Goal: Task Accomplishment & Management: Complete application form

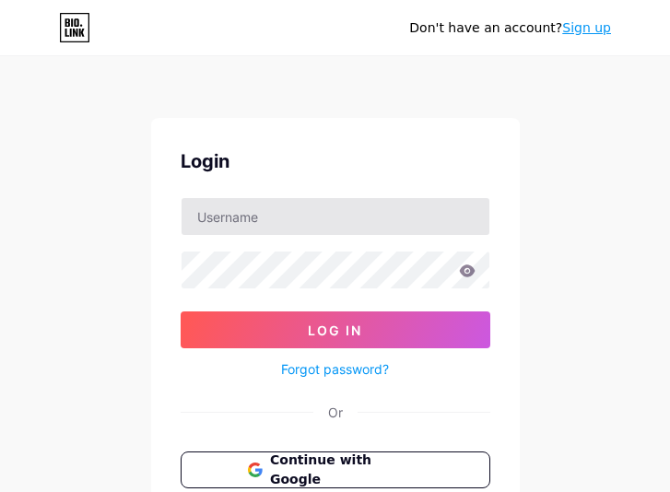
click at [310, 220] on input "text" at bounding box center [335, 216] width 308 height 37
type input "[EMAIL_ADDRESS][DOMAIN_NAME]"
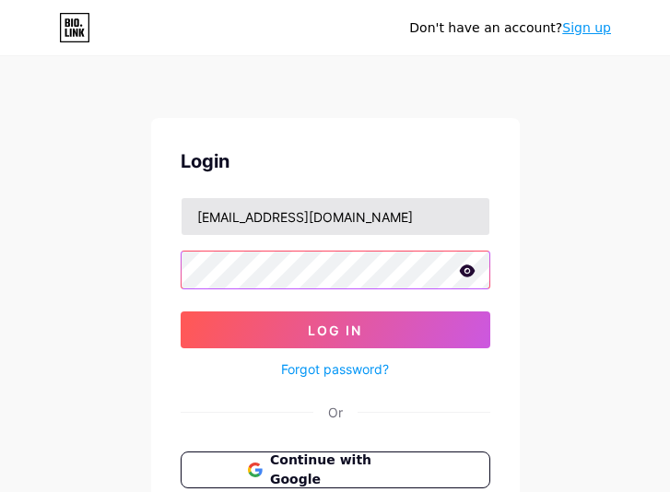
click at [181, 311] on button "Log In" at bounding box center [336, 329] width 310 height 37
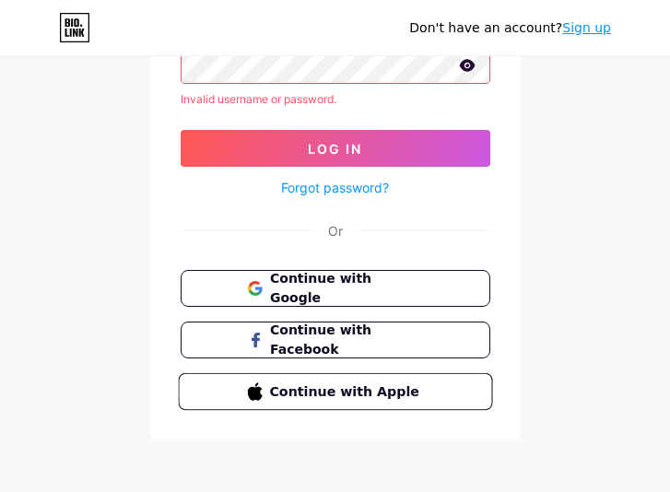
scroll to position [211, 0]
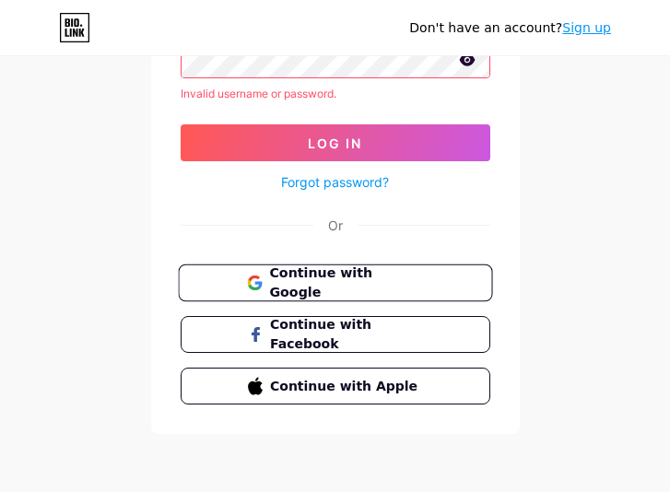
click at [333, 292] on button "Continue with Google" at bounding box center [335, 283] width 314 height 38
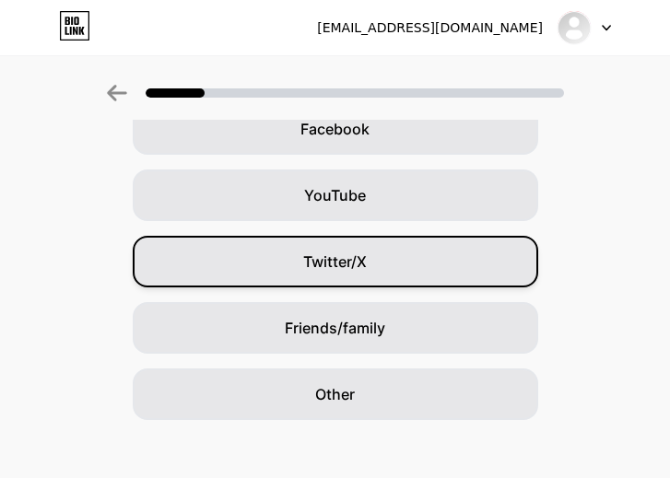
scroll to position [316, 0]
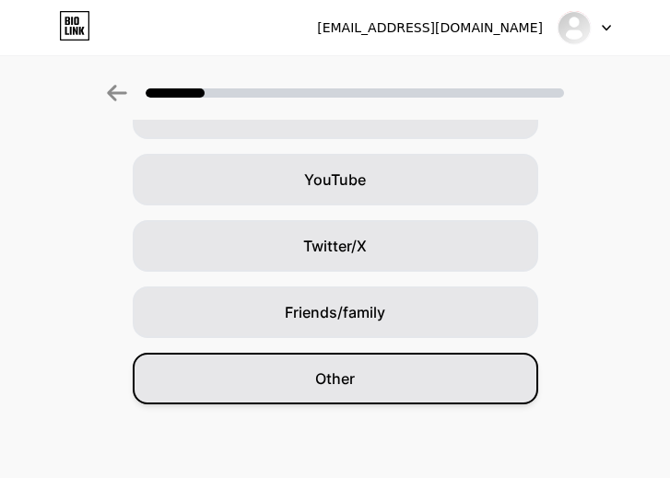
drag, startPoint x: 439, startPoint y: 369, endPoint x: 437, endPoint y: 382, distance: 13.0
click at [437, 382] on div "Other" at bounding box center [335, 379] width 405 height 52
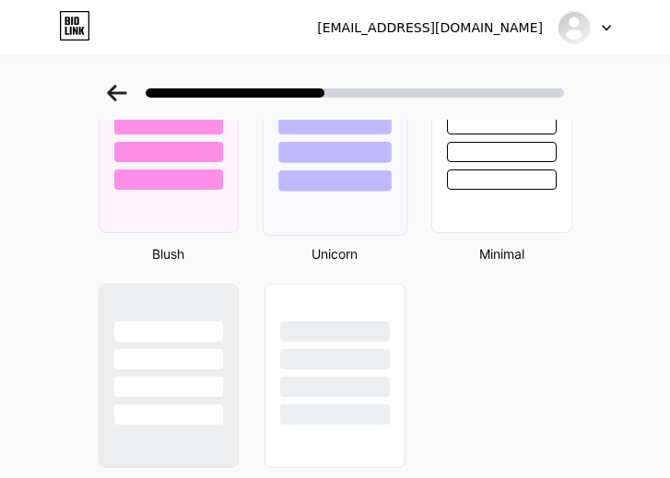
scroll to position [1573, 0]
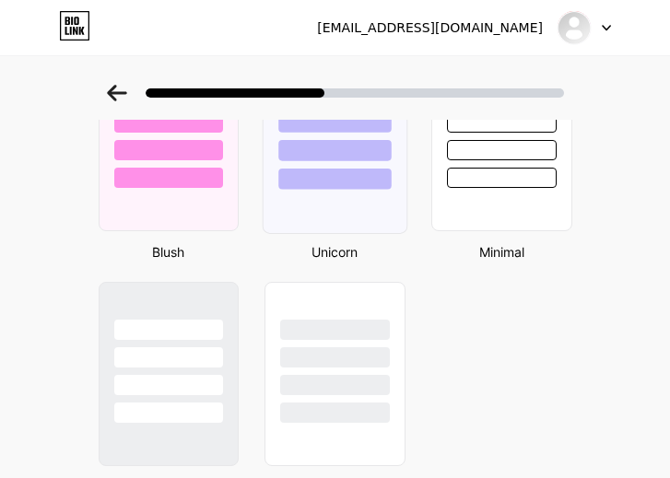
click at [334, 184] on div at bounding box center [334, 179] width 112 height 21
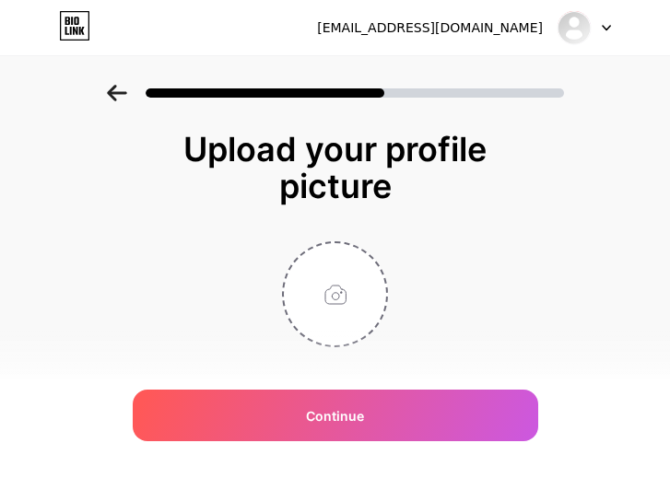
scroll to position [35, 0]
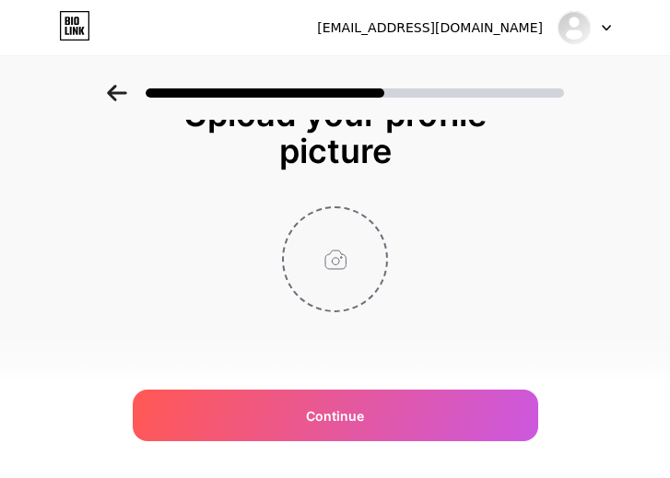
click at [329, 274] on input "file" at bounding box center [335, 259] width 102 height 102
type input "C:\fakepath\anekaprediksi69_icon (1).png"
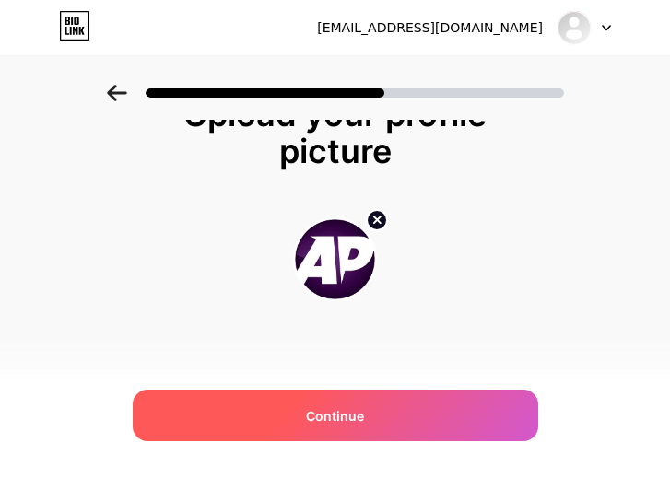
click at [345, 427] on div "Continue" at bounding box center [335, 416] width 405 height 52
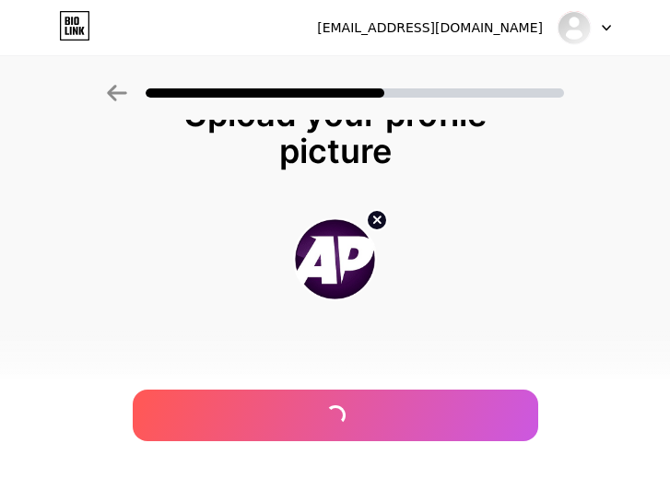
scroll to position [0, 0]
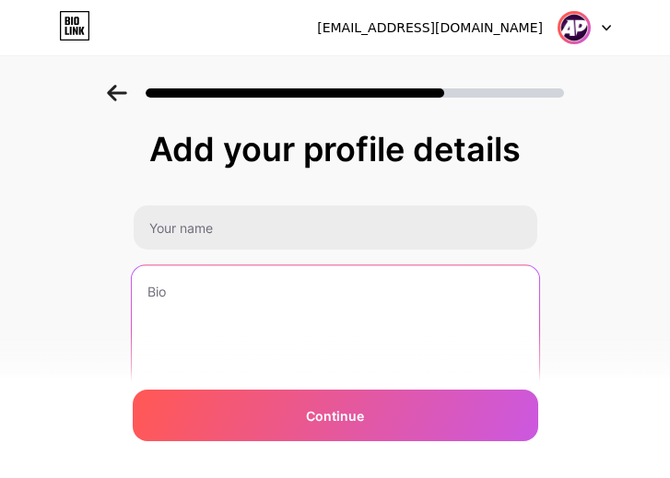
click at [293, 309] on textarea at bounding box center [334, 340] width 407 height 150
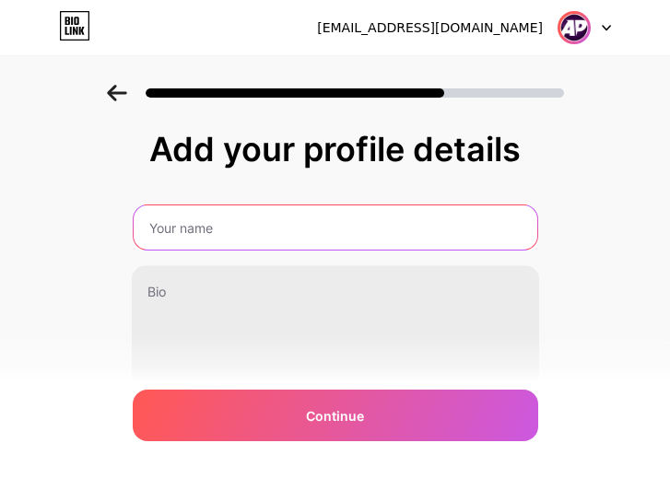
click at [248, 234] on input "text" at bounding box center [335, 227] width 403 height 44
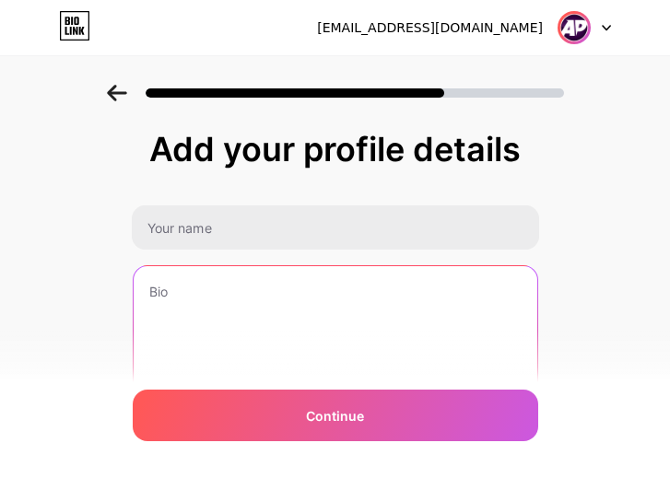
click at [253, 317] on textarea at bounding box center [335, 340] width 403 height 148
paste textarea "Prediksi Togel Hari ini & Situs Terpercaya"
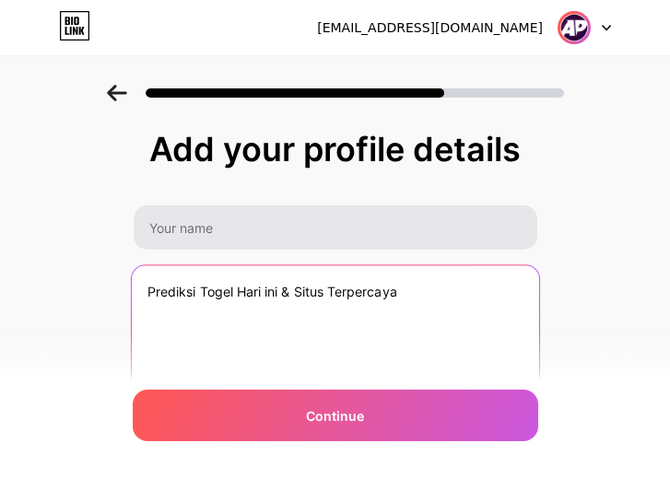
type textarea "Prediksi Togel Hari ini & Situs Terpercaya"
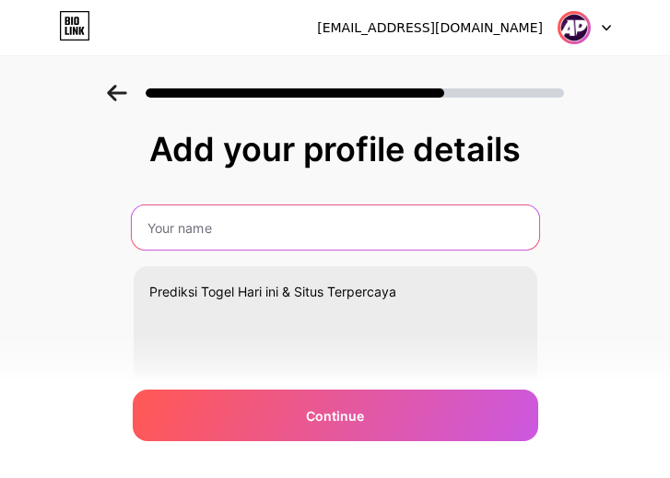
click at [285, 237] on input "text" at bounding box center [334, 227] width 407 height 44
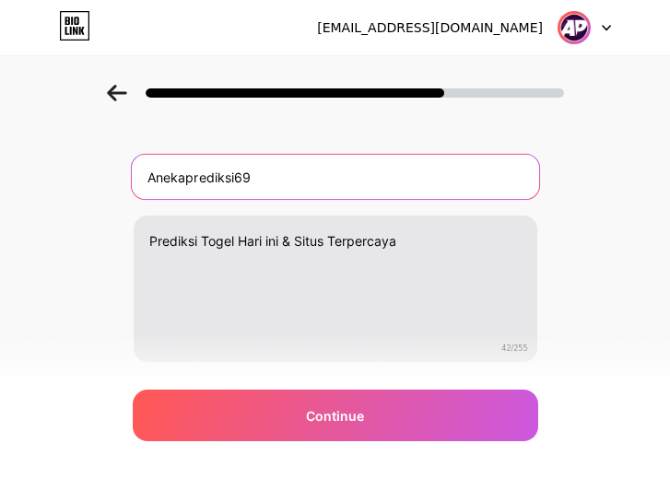
scroll to position [101, 0]
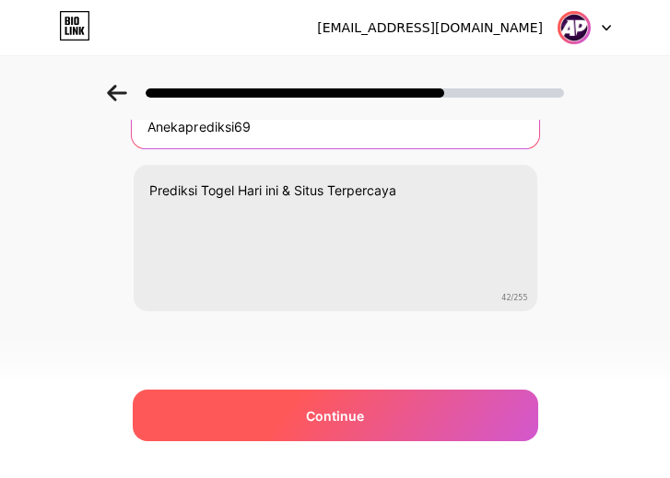
type input "Anekaprediksi69"
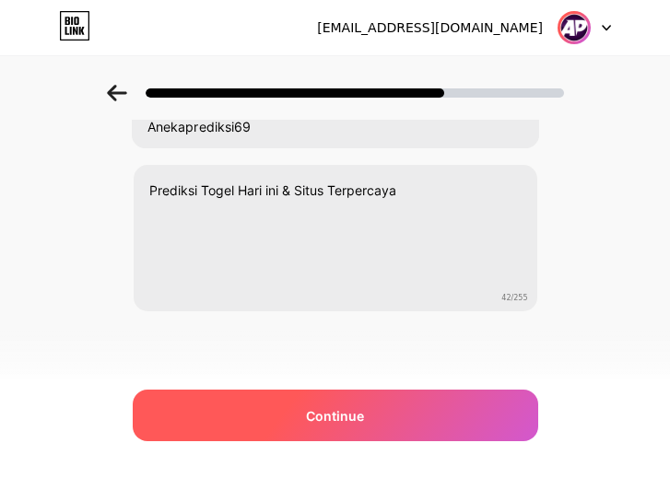
click at [315, 429] on div "Continue" at bounding box center [335, 416] width 405 height 52
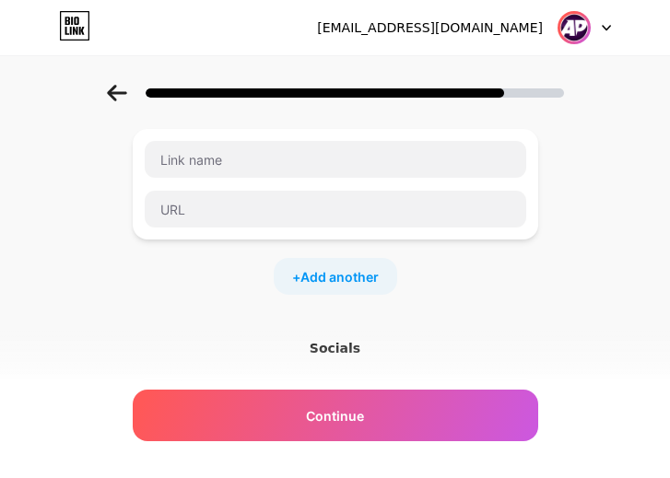
scroll to position [0, 0]
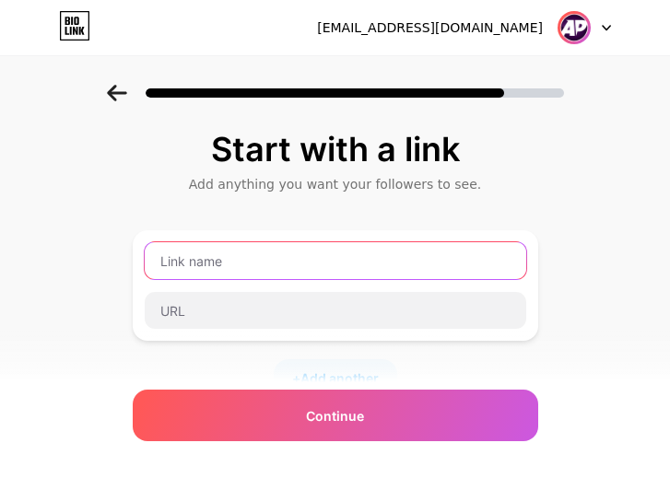
click at [283, 277] on input "text" at bounding box center [335, 260] width 381 height 37
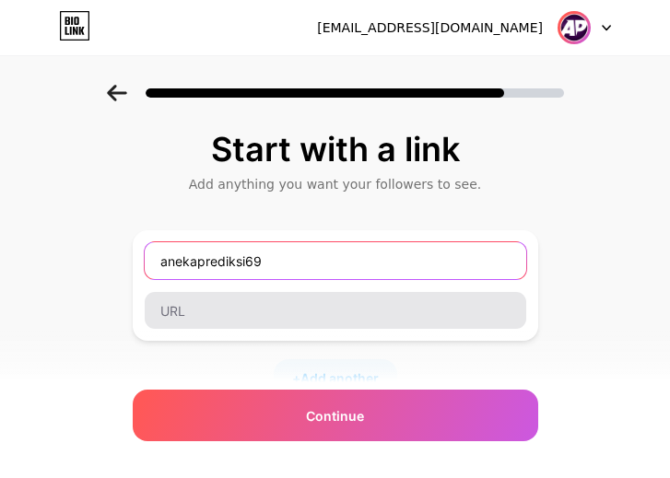
type input "anekaprediksi69"
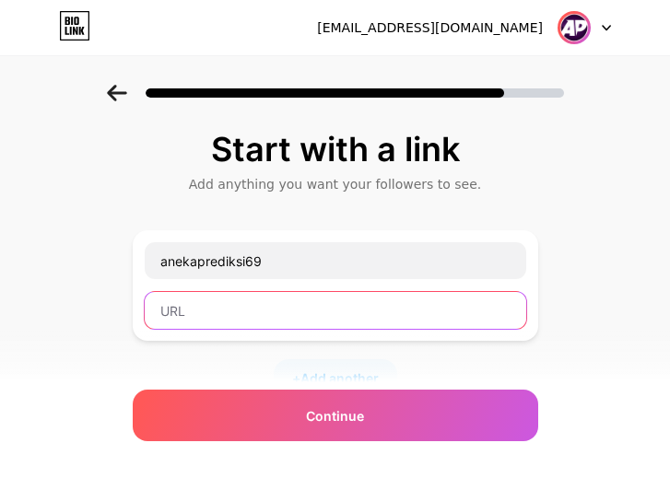
click at [286, 317] on input "text" at bounding box center [335, 310] width 381 height 37
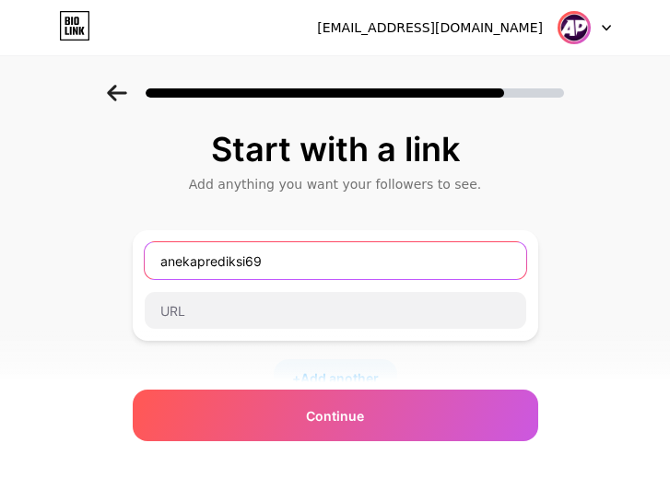
click at [298, 272] on input "anekaprediksi69" at bounding box center [335, 260] width 381 height 37
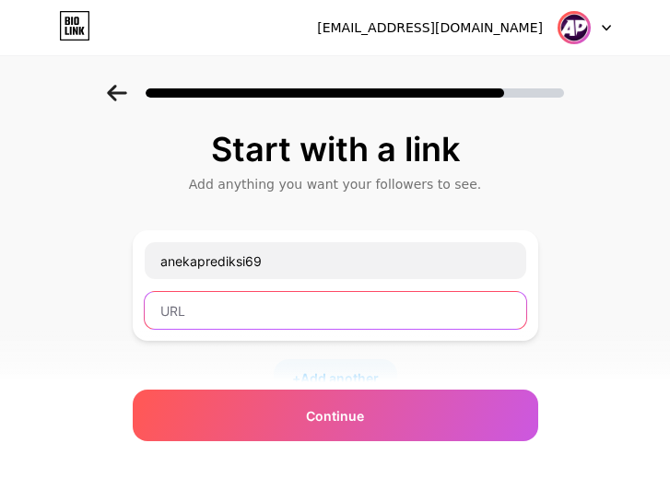
click at [310, 324] on input "text" at bounding box center [335, 310] width 381 height 37
click at [270, 325] on input "text" at bounding box center [335, 310] width 381 height 37
paste input "Anekaprediksi69"
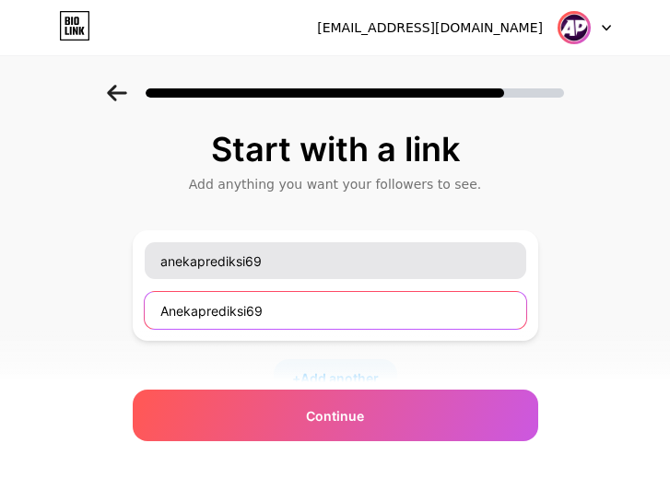
type input "Anekaprediksi69"
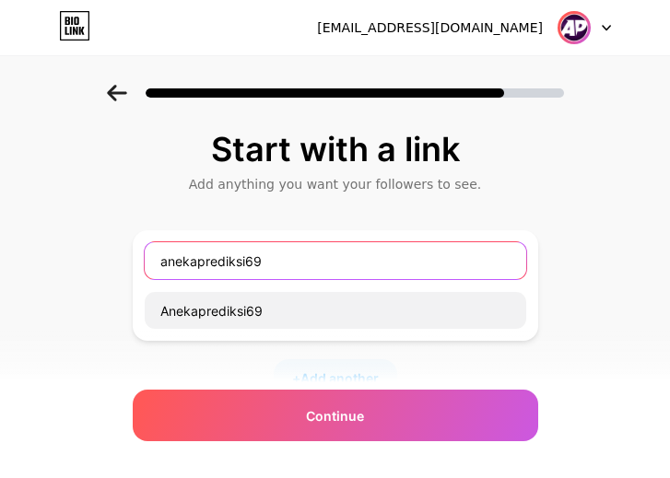
click at [240, 256] on input "anekaprediksi69" at bounding box center [335, 260] width 381 height 37
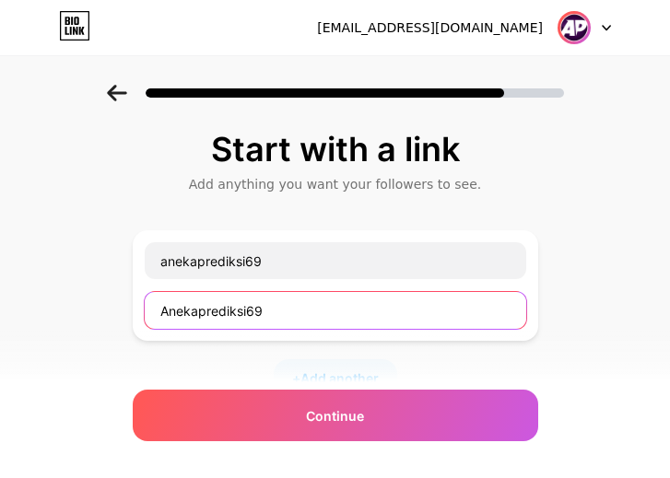
click at [262, 310] on input "Anekaprediksi69" at bounding box center [335, 310] width 381 height 37
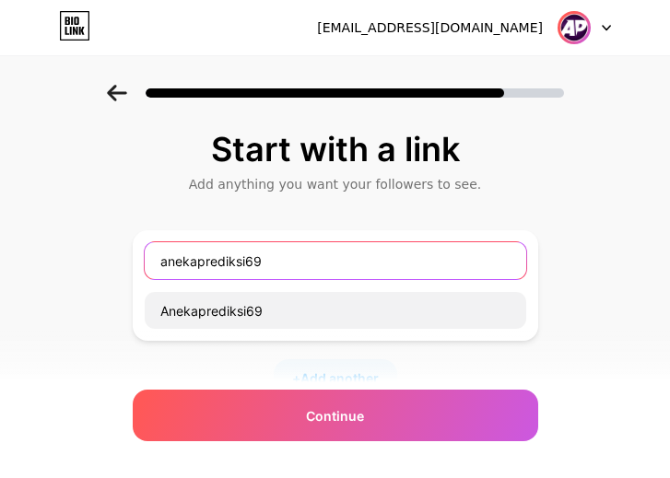
click at [270, 263] on input "anekaprediksi69" at bounding box center [335, 260] width 381 height 37
click at [279, 277] on input "anekaprediksi69" at bounding box center [335, 260] width 381 height 37
click at [342, 266] on input "anekaprediksi69" at bounding box center [335, 260] width 381 height 37
click at [341, 266] on input "anekaprediksi69" at bounding box center [335, 260] width 381 height 37
click at [308, 266] on input "text" at bounding box center [335, 260] width 381 height 37
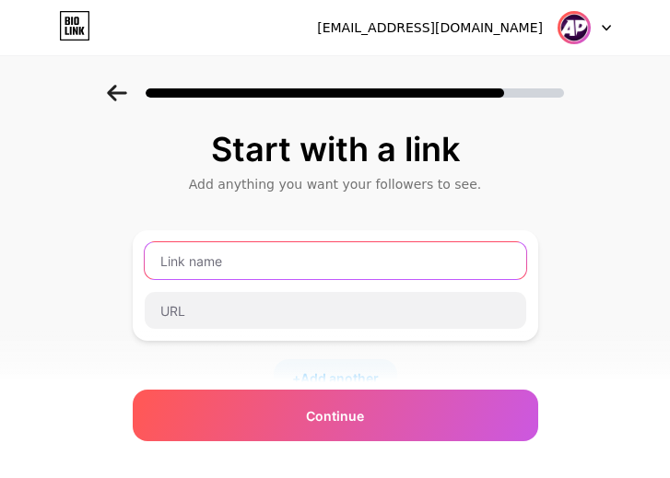
click at [263, 267] on input "text" at bounding box center [335, 260] width 381 height 37
paste input "Anekaprediksi69"
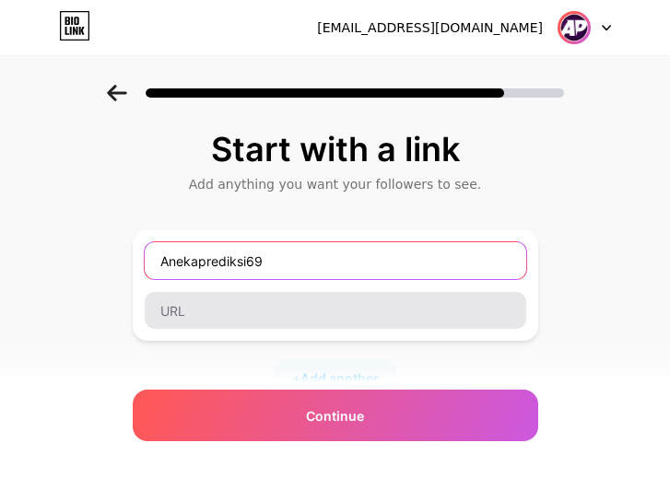
type input "Anekaprediksi69"
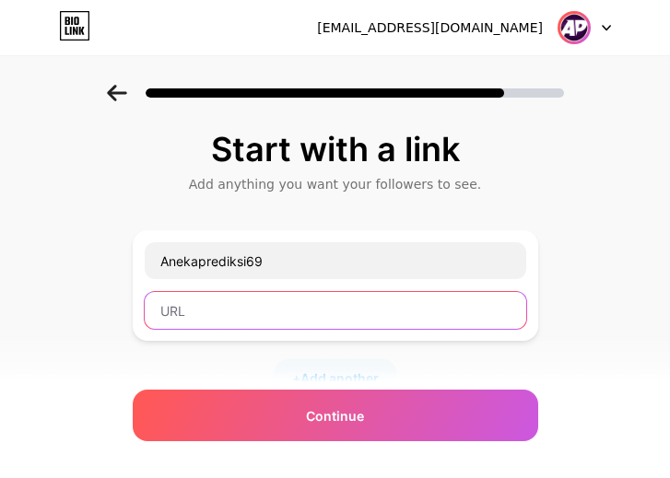
click at [313, 298] on input "text" at bounding box center [335, 310] width 381 height 37
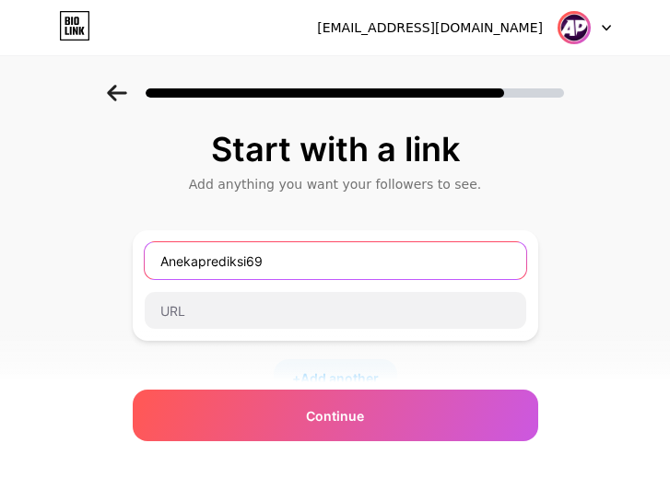
click at [471, 280] on div "Anekaprediksi69" at bounding box center [335, 285] width 383 height 88
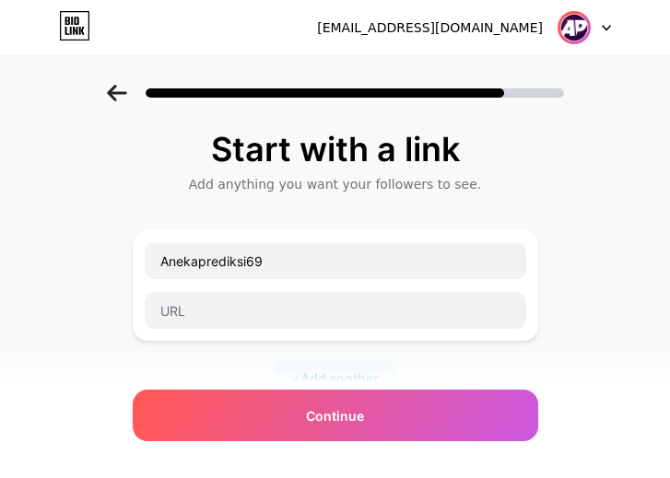
click at [471, 280] on div "Anekaprediksi69" at bounding box center [335, 285] width 383 height 88
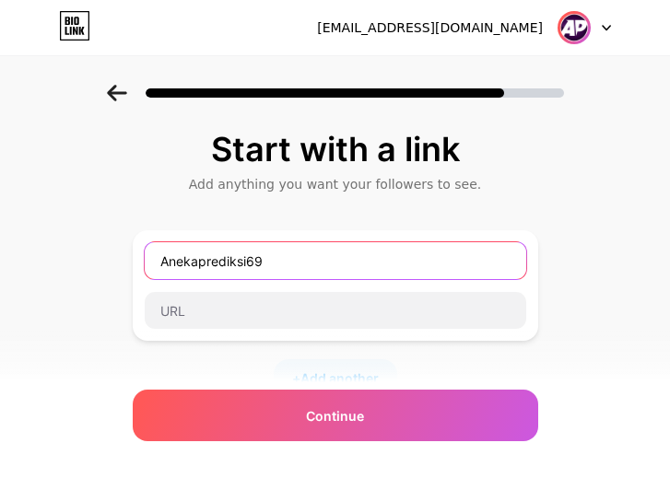
click at [362, 272] on input "Anekaprediksi69" at bounding box center [335, 260] width 381 height 37
click at [361, 272] on input "Anekaprediksi69" at bounding box center [335, 260] width 381 height 37
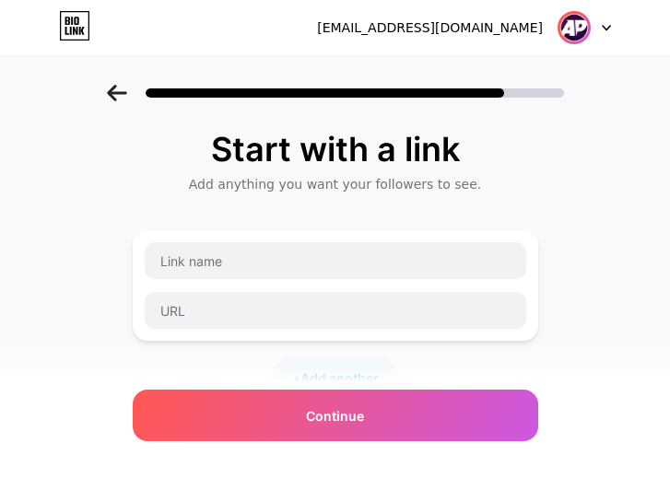
click at [556, 296] on div "Start with a link Add anything you want your followers to see. + Add another So…" at bounding box center [335, 409] width 670 height 648
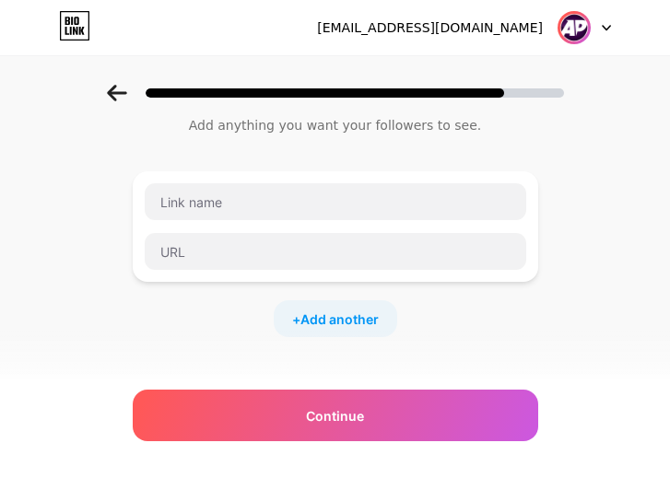
scroll to position [92, 0]
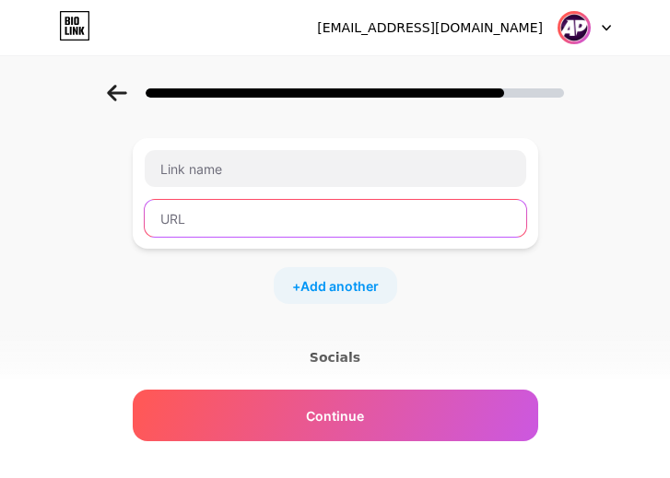
click at [254, 221] on input "text" at bounding box center [335, 218] width 381 height 37
paste input "https://id.anekaprediksi69.org/?utm_medium=social&utm_source=heylink.me"
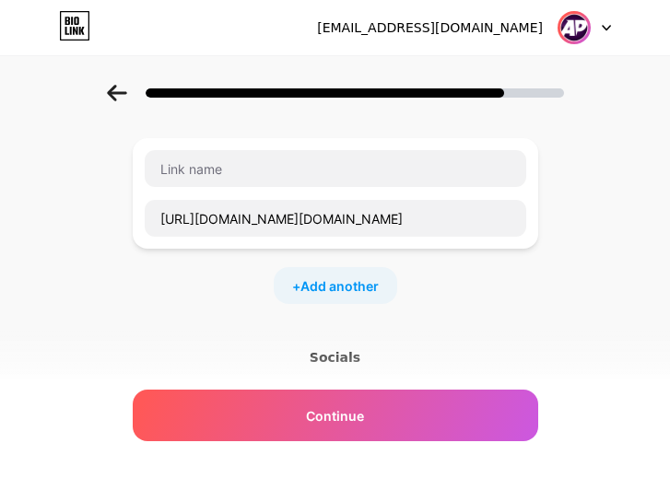
scroll to position [0, 0]
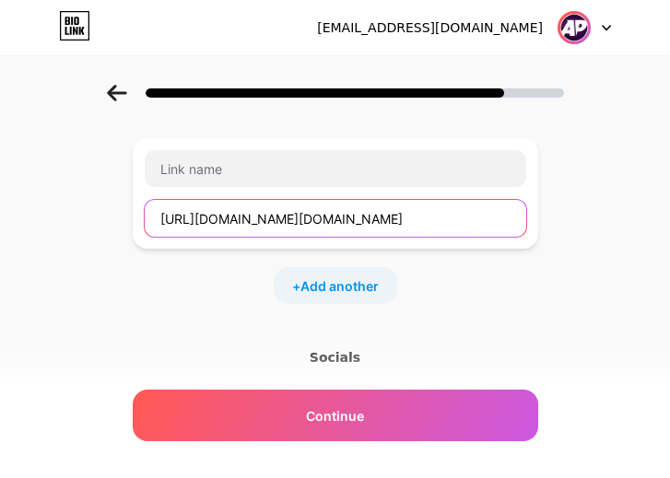
click at [392, 223] on input "https://id.anekaprediksi69.org/?utm_medium=social&utm_source=heylink.me" at bounding box center [335, 218] width 381 height 37
paste input "category/prediksi-togel-sydney-lotto/"
type input "https://id.anekaprediksi69.org/category/prediksi-togel-sydney-lotto/?utm_medium…"
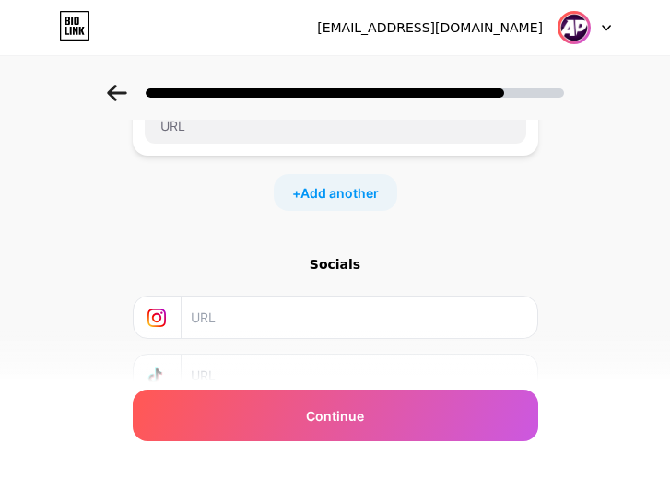
scroll to position [328, 0]
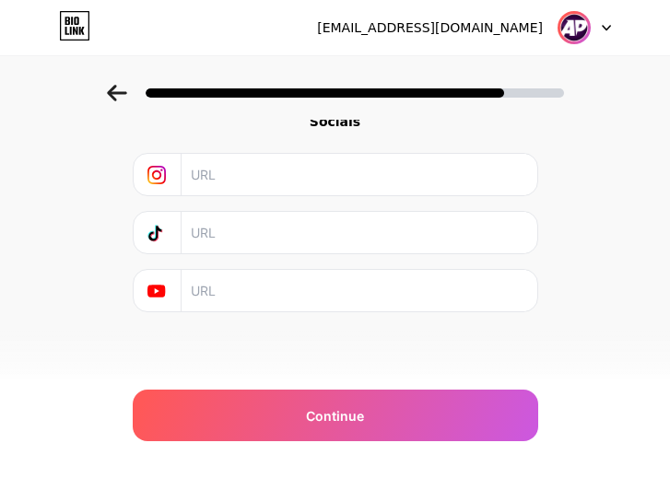
drag, startPoint x: 274, startPoint y: 331, endPoint x: 271, endPoint y: 321, distance: 10.5
click at [274, 330] on div "Start with a link Add anything you want your followers to see. + Add another So…" at bounding box center [335, 104] width 405 height 602
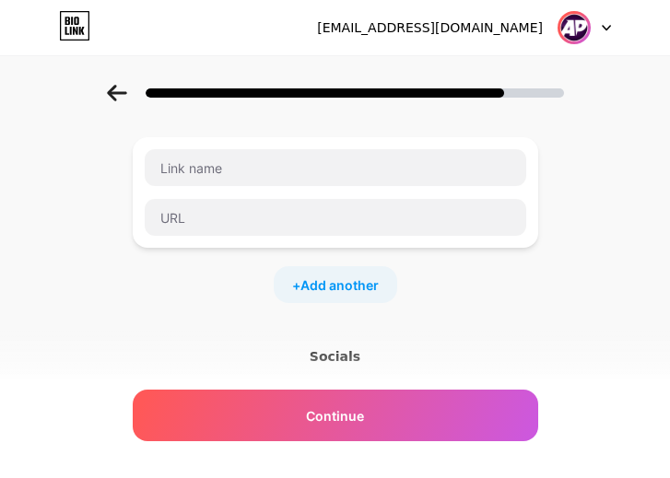
scroll to position [52, 0]
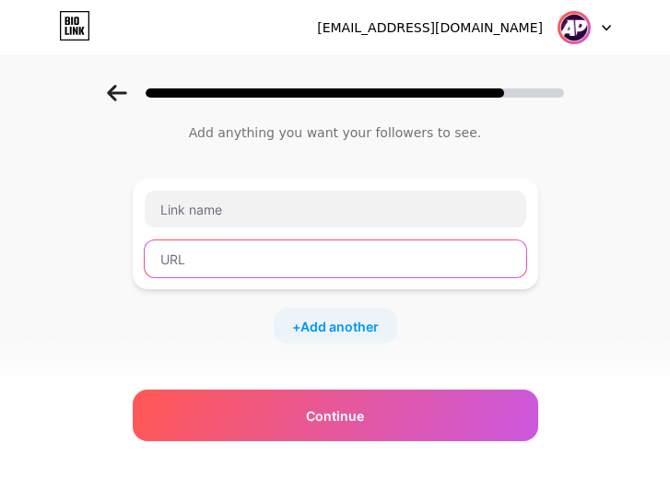
click at [286, 255] on input "text" at bounding box center [335, 258] width 381 height 37
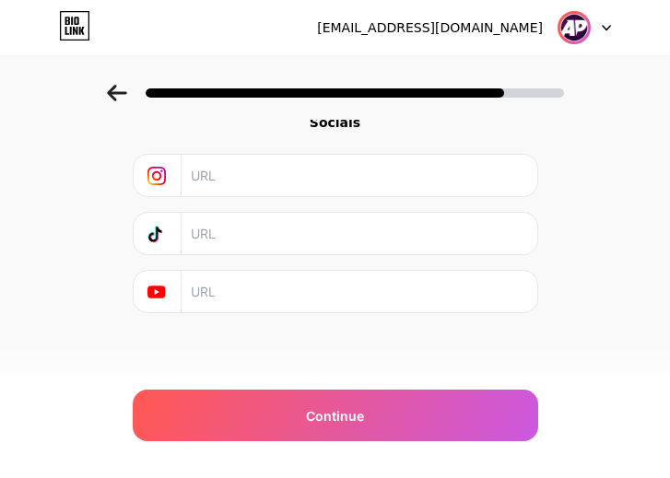
scroll to position [328, 0]
click at [152, 360] on div "Start with a link Add anything you want your followers to see. + Add another So…" at bounding box center [335, 104] width 405 height 602
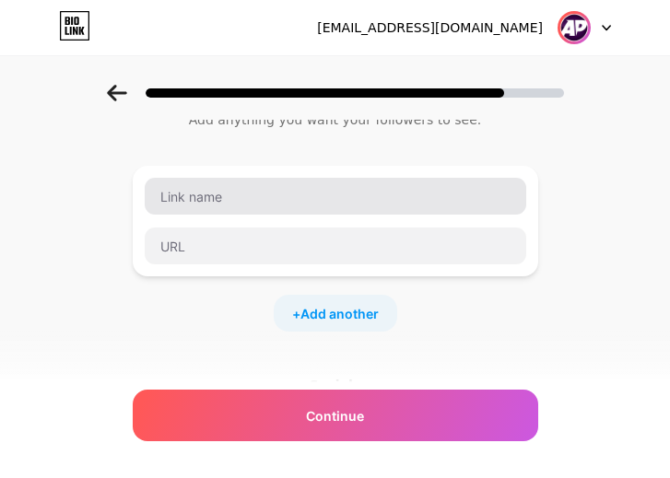
scroll to position [0, 0]
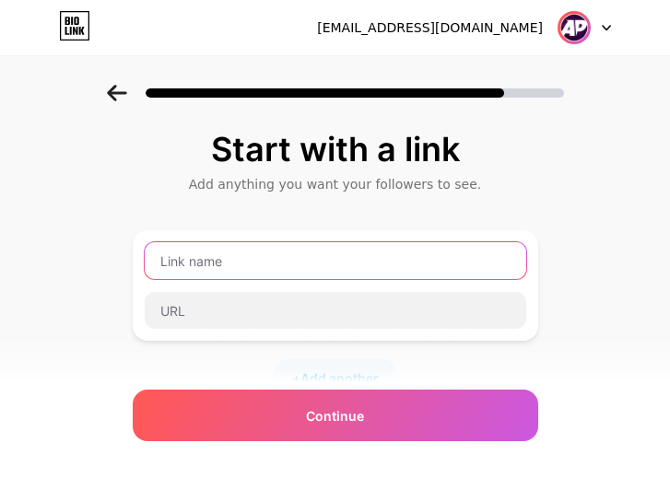
click at [296, 244] on input "text" at bounding box center [335, 260] width 381 height 37
click at [327, 275] on input "text" at bounding box center [335, 260] width 381 height 37
type input "PREDIKSI"
type input "p"
type input "Prediksi Togel Anekaprediksi69"
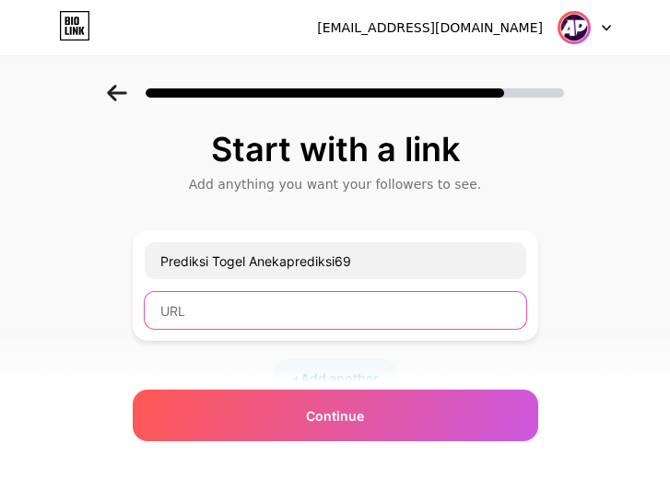
click at [282, 315] on input "text" at bounding box center [335, 310] width 381 height 37
paste input "https://id.anekaprediksi69.org/"
type input "https://id.anekaprediksi69.org/"
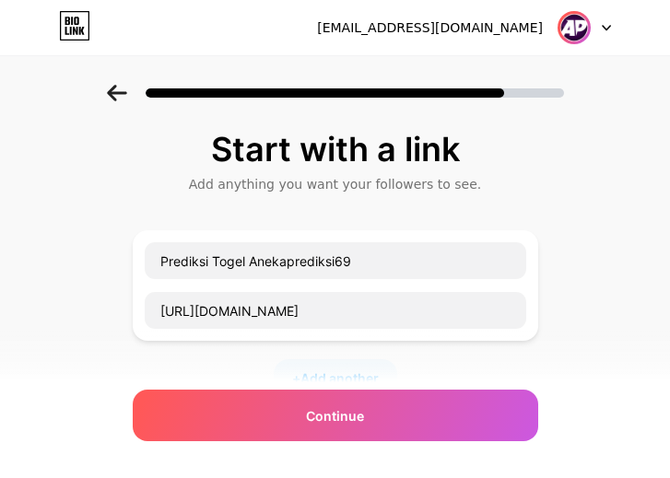
drag, startPoint x: 324, startPoint y: 418, endPoint x: 320, endPoint y: 388, distance: 30.7
click at [325, 418] on span "Continue" at bounding box center [335, 415] width 58 height 19
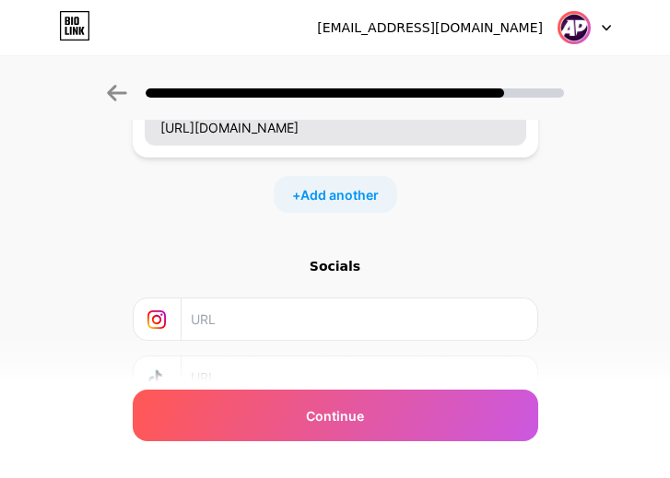
scroll to position [184, 0]
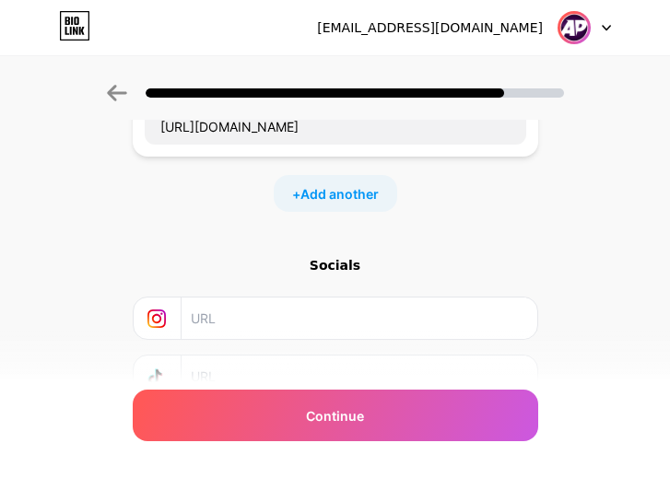
click at [351, 204] on div "+ Add another" at bounding box center [335, 193] width 123 height 37
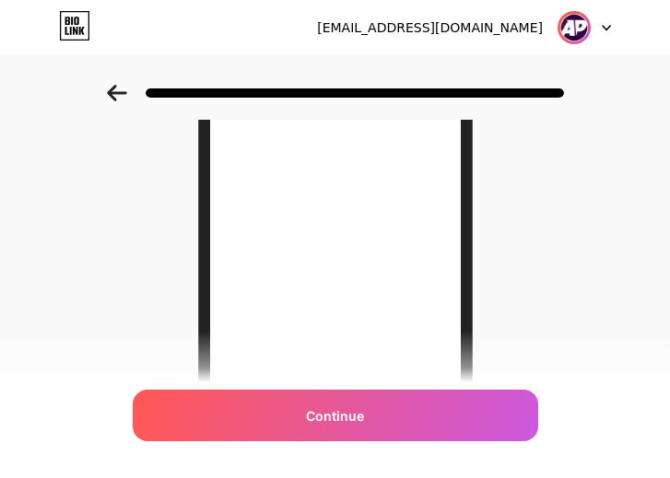
scroll to position [0, 0]
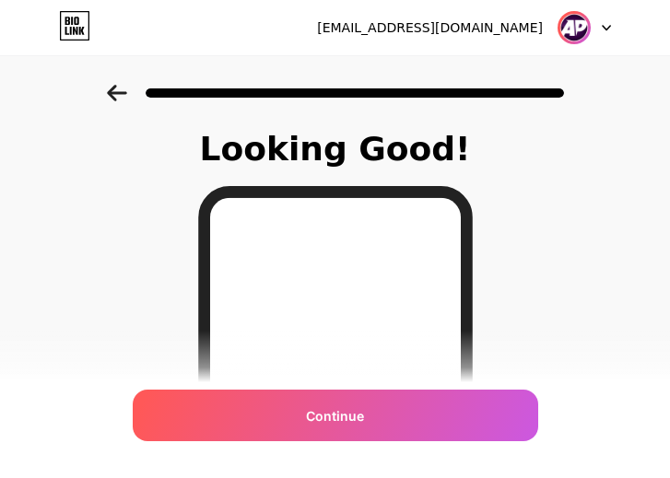
click at [121, 95] on icon at bounding box center [117, 93] width 20 height 17
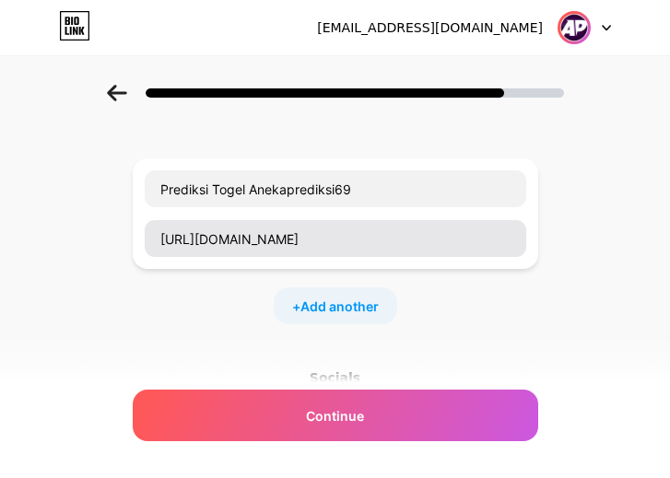
scroll to position [184, 0]
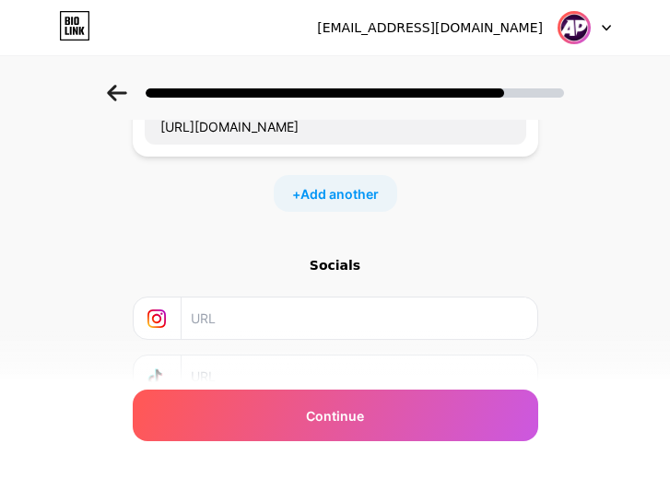
click at [345, 179] on div "+ Add another" at bounding box center [335, 193] width 123 height 37
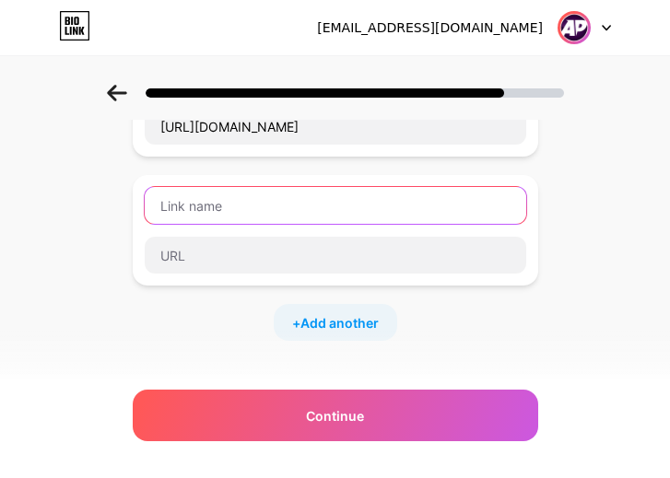
click at [330, 207] on input "text" at bounding box center [335, 205] width 381 height 37
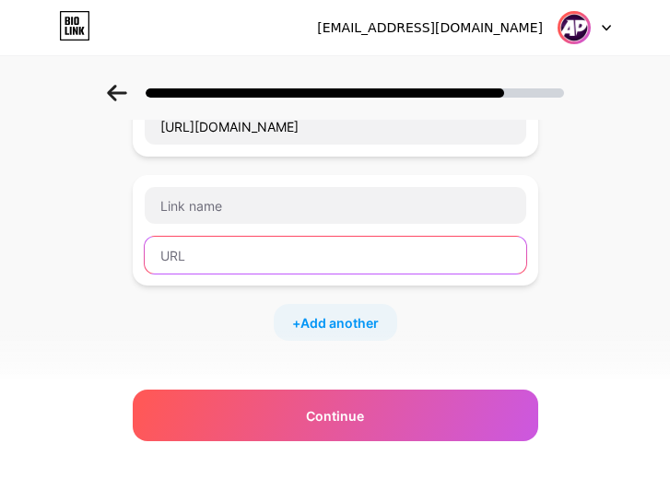
click at [292, 252] on input "text" at bounding box center [335, 255] width 381 height 37
paste input "https://id.anekaprediksi69.org/prediksi-togel-toto-macau-hari-ini/"
type input "https://id.anekaprediksi69.org/prediksi-togel-toto-macau-hari-ini/"
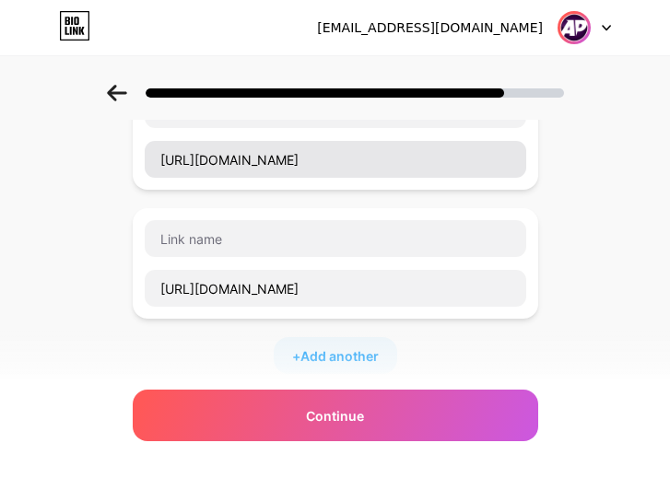
scroll to position [184, 0]
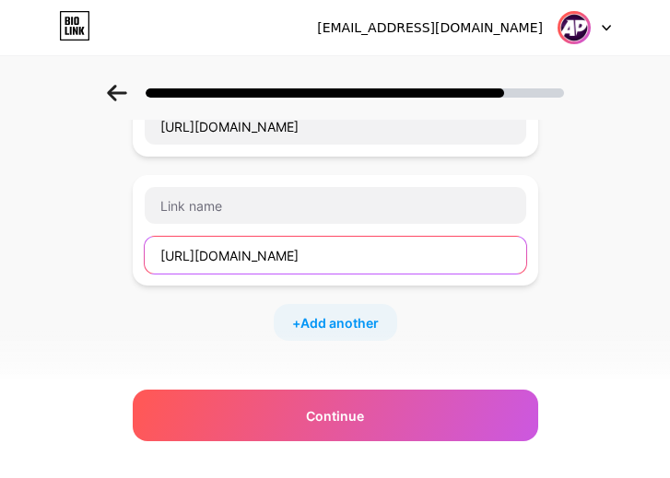
click at [479, 259] on input "https://id.anekaprediksi69.org/prediksi-togel-toto-macau-hari-ini/" at bounding box center [335, 255] width 381 height 37
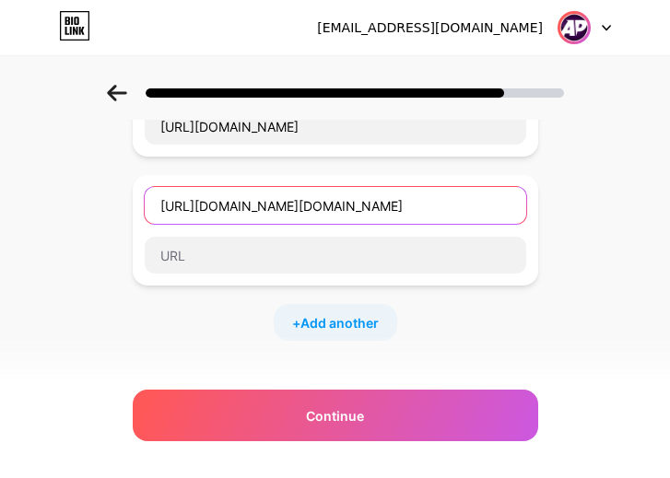
click at [325, 215] on input "https://id.anekaprediksi69.org/category/prediksi-togel-sydney-lotto/?utm_medium…" at bounding box center [335, 205] width 381 height 37
click at [335, 213] on input "https://id.anekaprediksi69.org/category/prediksi-togel-sydney-lotto/?utm_medium…" at bounding box center [335, 205] width 381 height 37
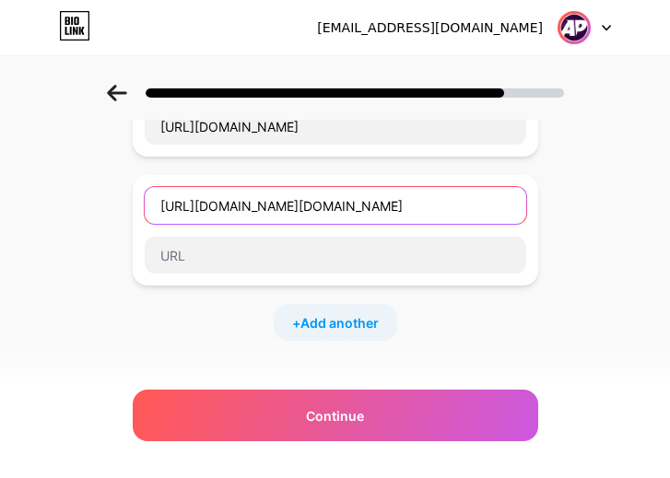
scroll to position [0, 348]
type input "https://id.anekaprediksi69.org/category/prediksi-togel-sydney-lotto/"
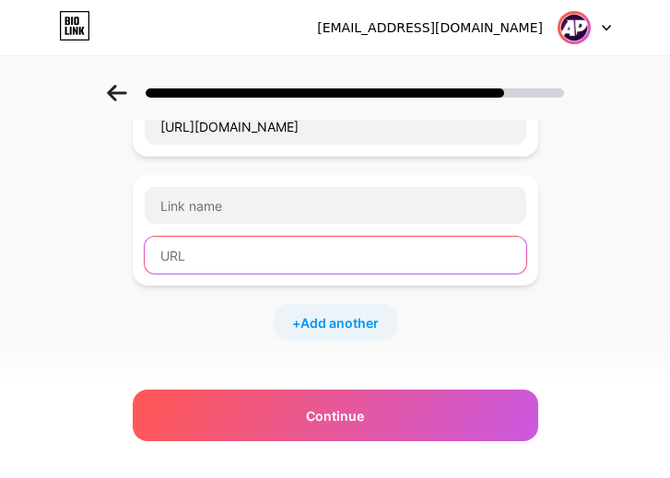
click at [271, 250] on input "text" at bounding box center [335, 255] width 381 height 37
paste input "https://id.anekaprediksi69.org/category/prediksi-togel-sydney-lotto/"
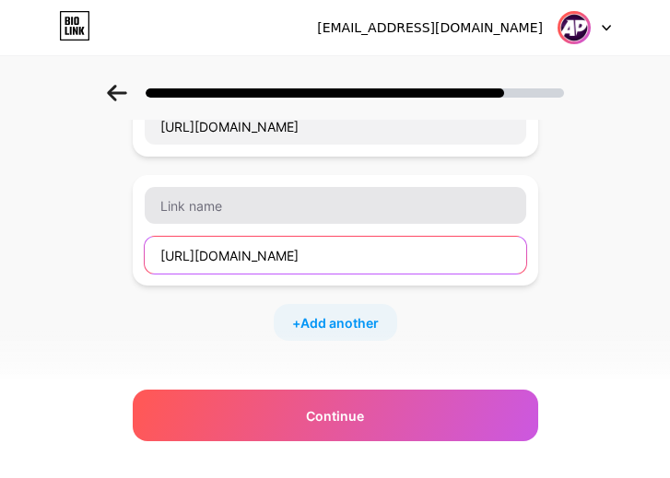
type input "https://id.anekaprediksi69.org/category/prediksi-togel-sydney-lotto/"
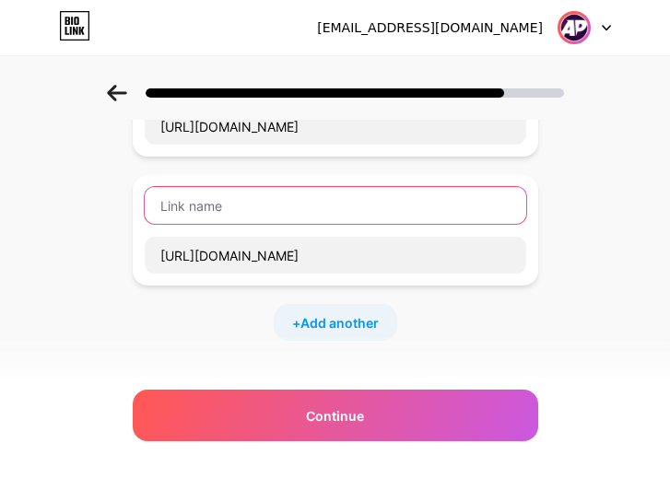
scroll to position [0, 0]
click at [339, 203] on input "text" at bounding box center [335, 205] width 381 height 37
click at [295, 209] on input "text" at bounding box center [335, 205] width 381 height 37
type input "Prediksi Sydney Lotto"
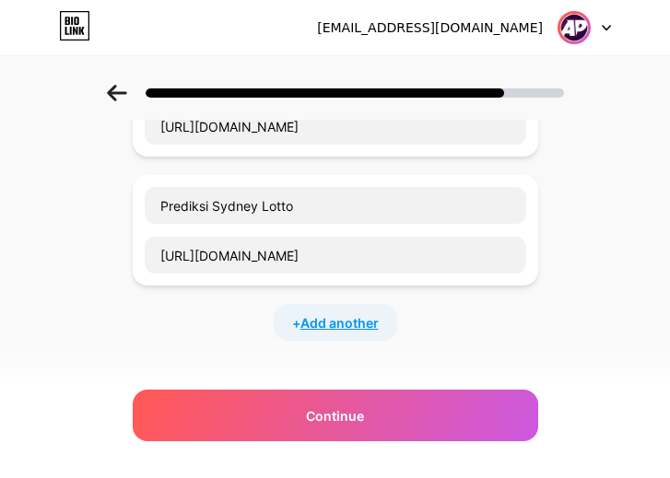
click at [354, 315] on span "Add another" at bounding box center [339, 322] width 78 height 19
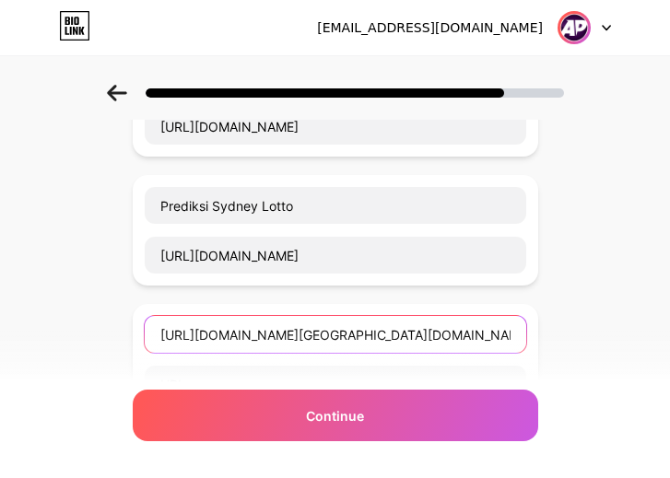
click at [382, 331] on input "https://id.anekaprediksi69.org/category/prediksi-togel-singapore/?utm_medium=so…" at bounding box center [335, 334] width 381 height 37
click at [475, 344] on input "https://id.anekaprediksi69.org/category/prediksi-togel-singapore/?utm_medium=so…" at bounding box center [335, 334] width 381 height 37
type input "https://id.anekaprediksi69.org/category/prediksi-togel-singapore/"
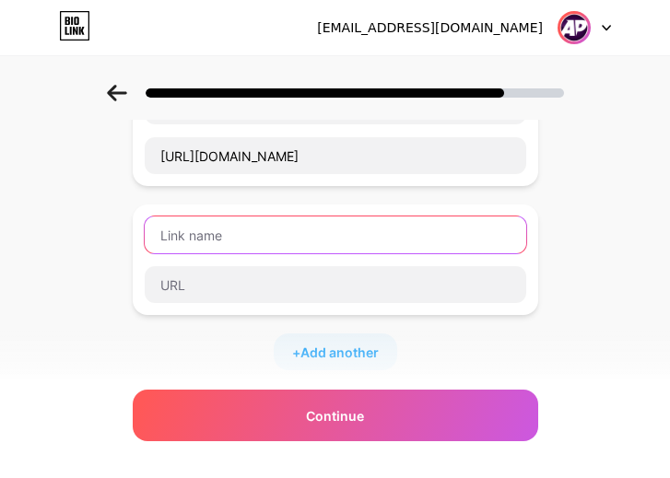
scroll to position [276, 0]
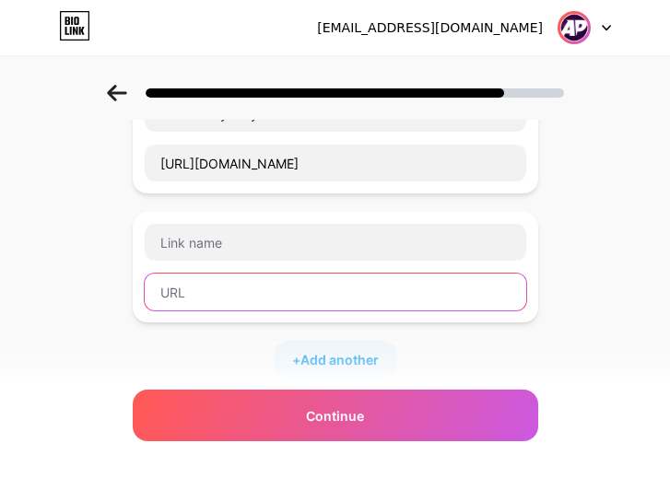
click at [240, 302] on input "text" at bounding box center [335, 292] width 381 height 37
paste input "https://id.anekaprediksi69.org/category/prediksi-togel-singapore/"
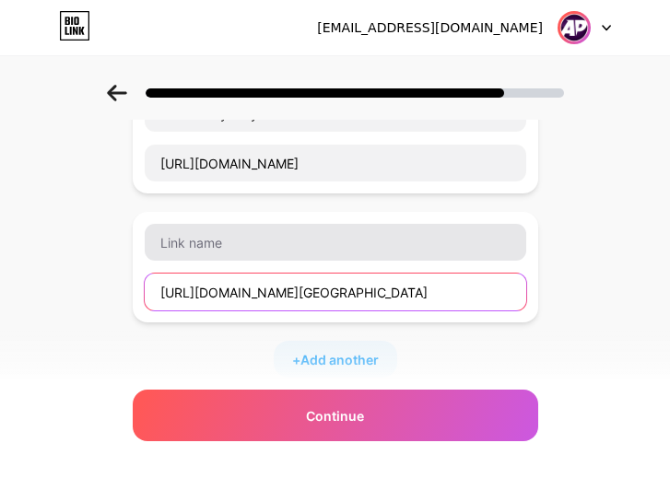
type input "https://id.anekaprediksi69.org/category/prediksi-togel-singapore/"
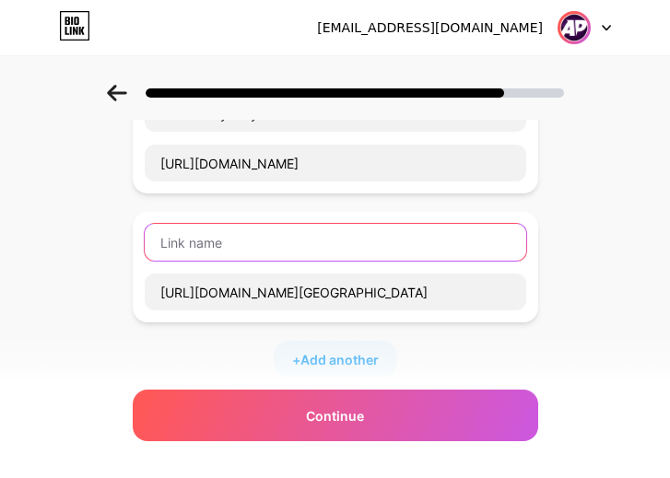
scroll to position [0, 0]
click at [371, 243] on input "text" at bounding box center [335, 242] width 381 height 37
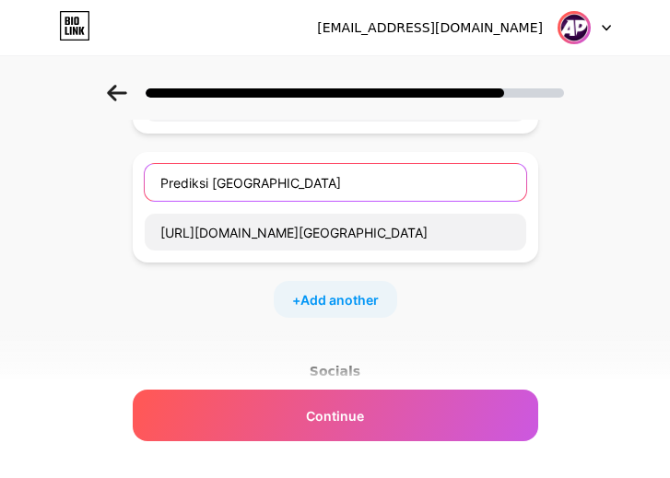
scroll to position [368, 0]
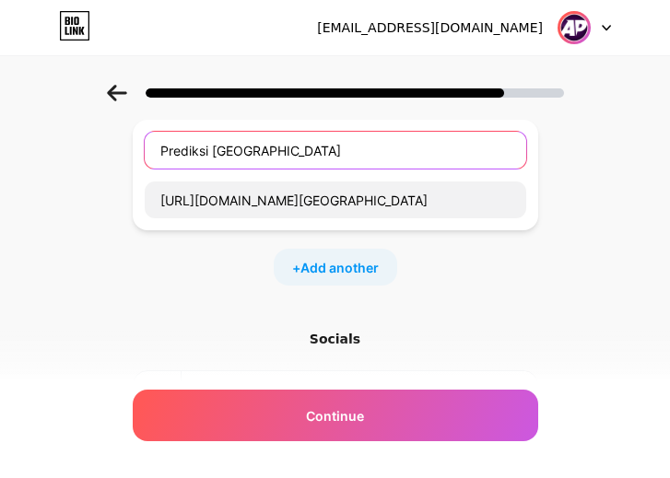
type input "Prediksi Singapura"
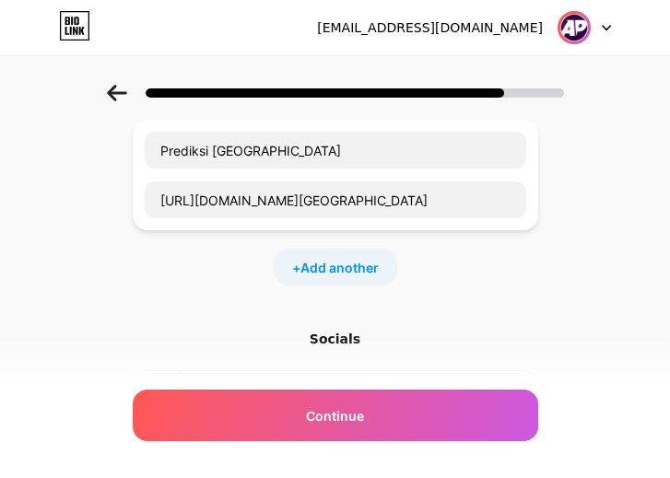
click at [313, 279] on div "+ Add another" at bounding box center [335, 267] width 123 height 37
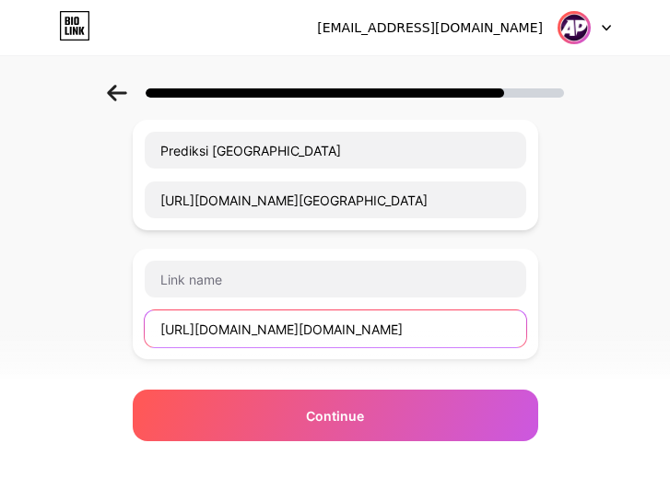
click at [289, 332] on input "https://id.anekaprediksi69.org/category/prediksi-togel-toto-macau/?utm_medium=s…" at bounding box center [335, 328] width 381 height 37
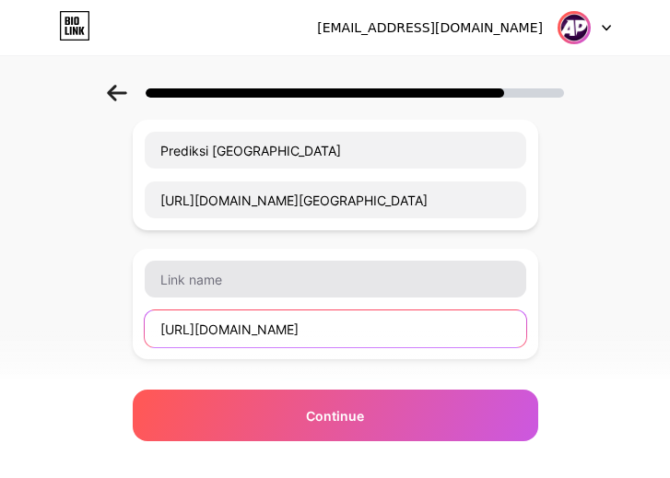
type input "https://id.anekaprediksi69.org/category/prediksi-togel-toto-macau/"
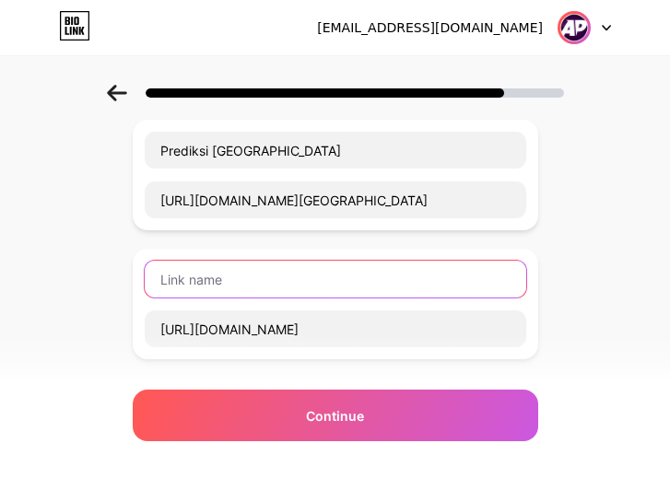
scroll to position [0, 0]
drag, startPoint x: 240, startPoint y: 288, endPoint x: 240, endPoint y: 267, distance: 21.2
click at [240, 285] on input "text" at bounding box center [335, 279] width 381 height 37
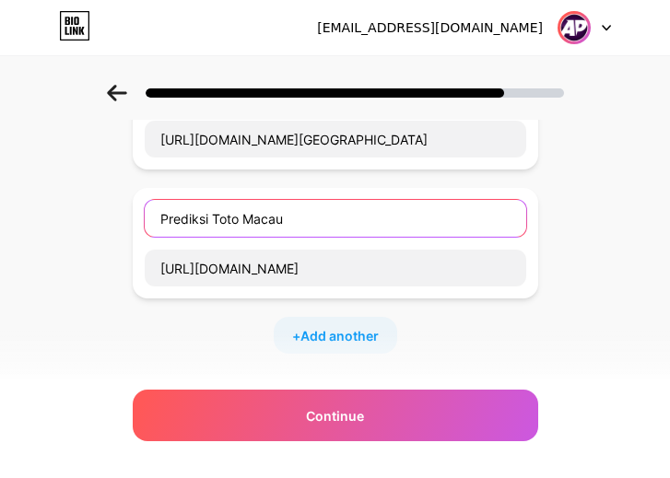
scroll to position [461, 0]
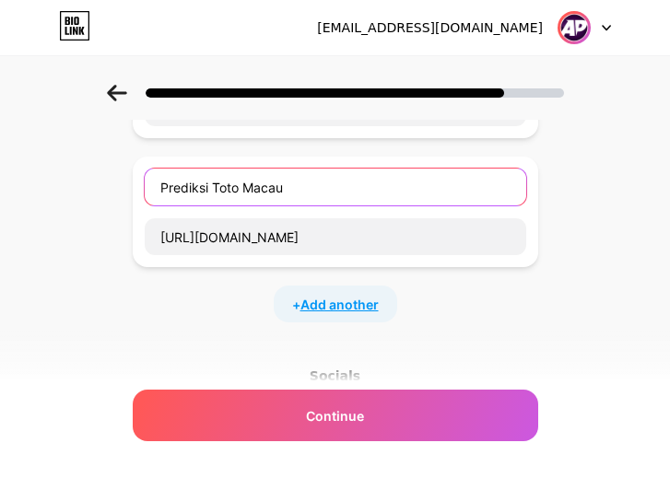
type input "Prediksi Toto Macau"
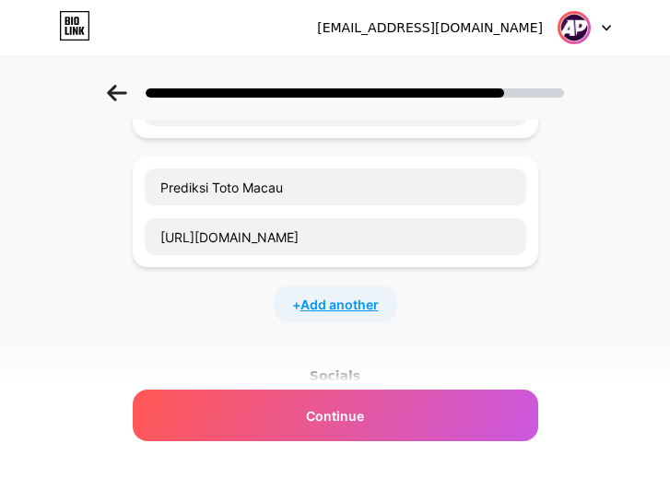
click at [362, 306] on span "Add another" at bounding box center [339, 304] width 78 height 19
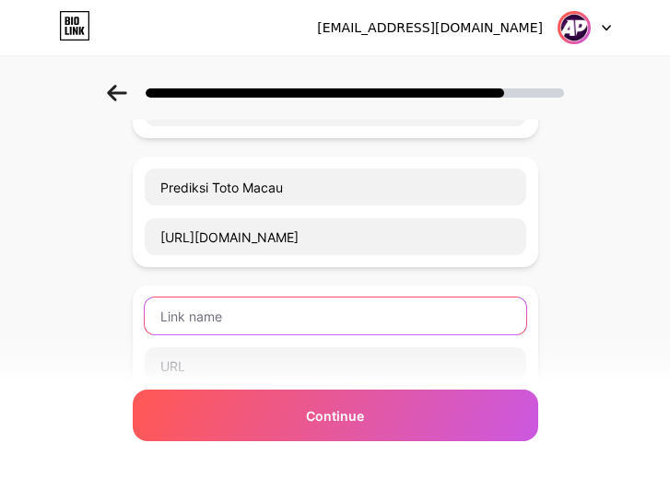
click at [268, 317] on input "text" at bounding box center [335, 316] width 381 height 37
type input "prediksi"
type input "Prediksi Hongkong Lotto"
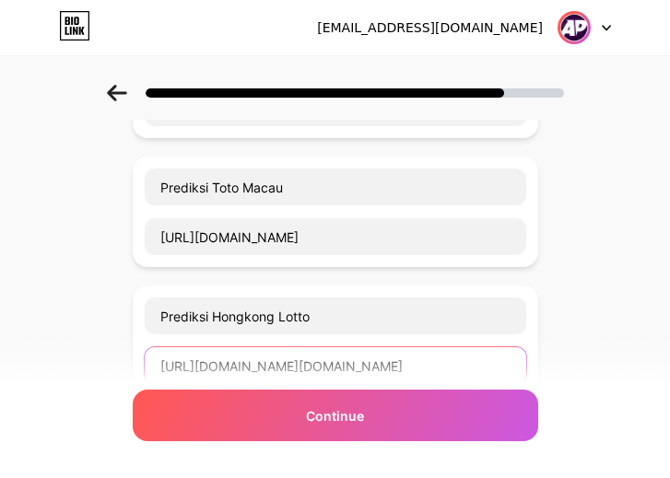
click at [291, 368] on input "https://id.anekaprediksi69.org/category/prediksi-togel-hongkong-lotto/?utm_medi…" at bounding box center [335, 365] width 381 height 37
click at [398, 373] on input "https://id.anekaprediksi69.org/category/prediksi-togel-hongkong-lotto/" at bounding box center [335, 365] width 381 height 37
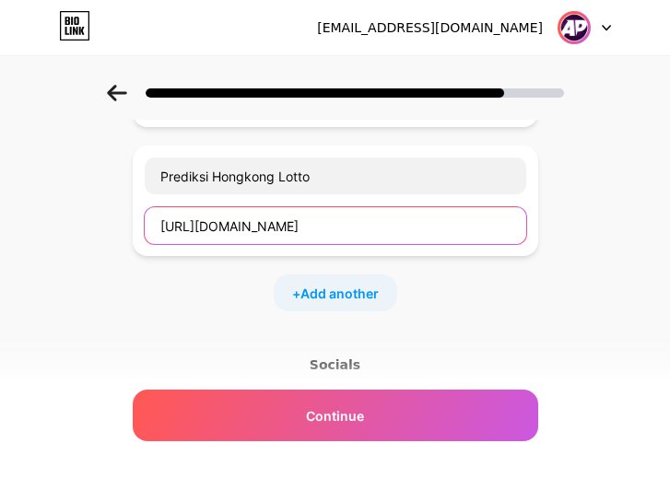
scroll to position [645, 0]
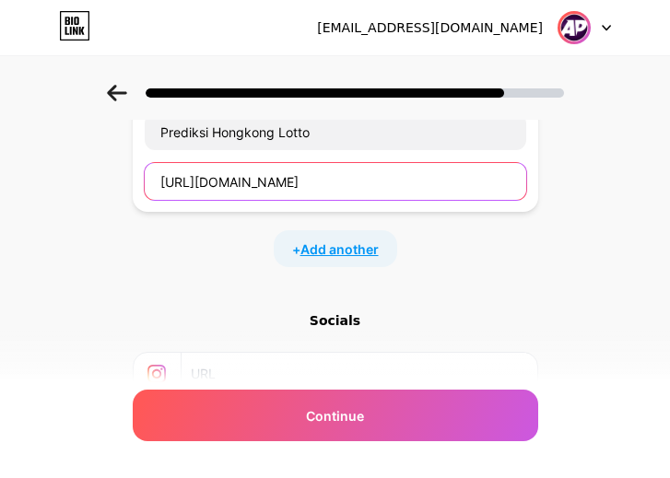
type input "https://id.anekaprediksi69.org/category/prediksi-togel-hongkong-lotto/"
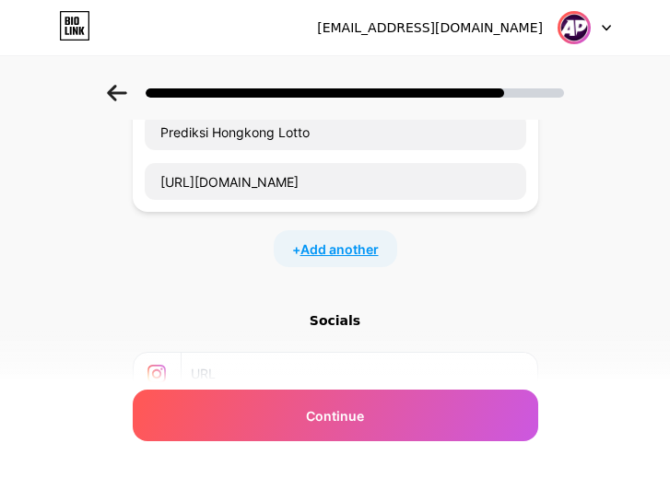
click at [376, 255] on span "Add another" at bounding box center [339, 249] width 78 height 19
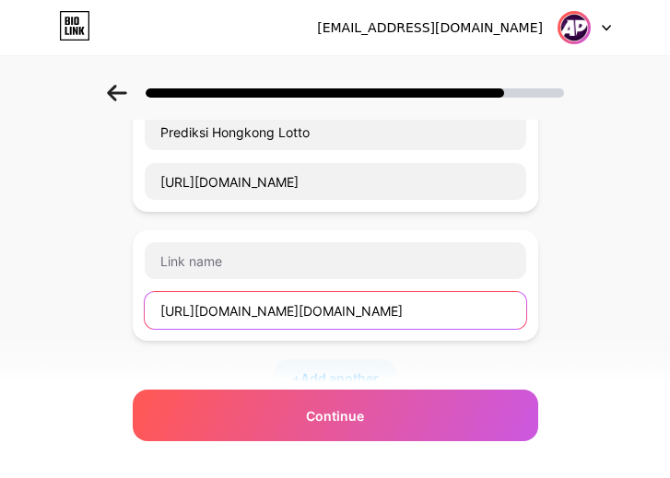
click at [339, 315] on input "https://t.ly/wa-anekaprediksi69?utm_medium=social&utm_source=heylink.me" at bounding box center [335, 310] width 381 height 37
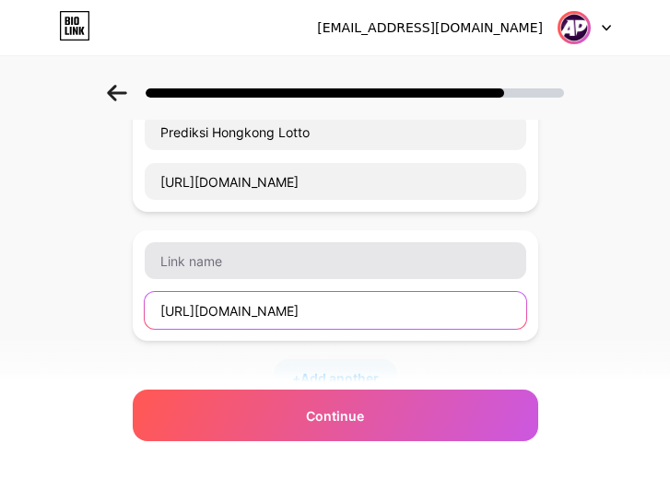
scroll to position [0, 0]
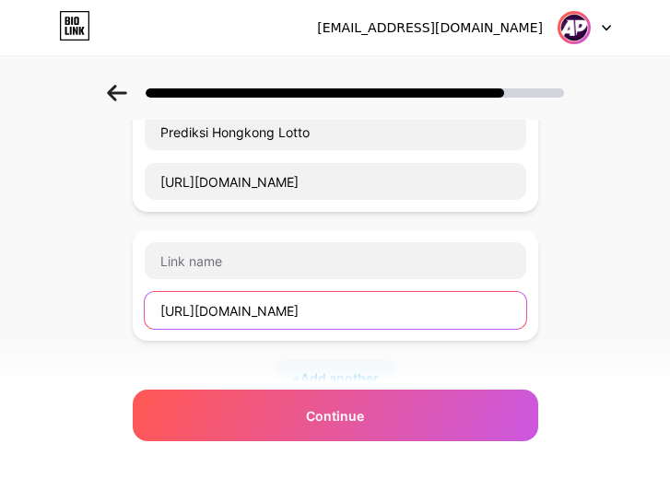
type input "https://t.ly/wa-anekaprediksi69"
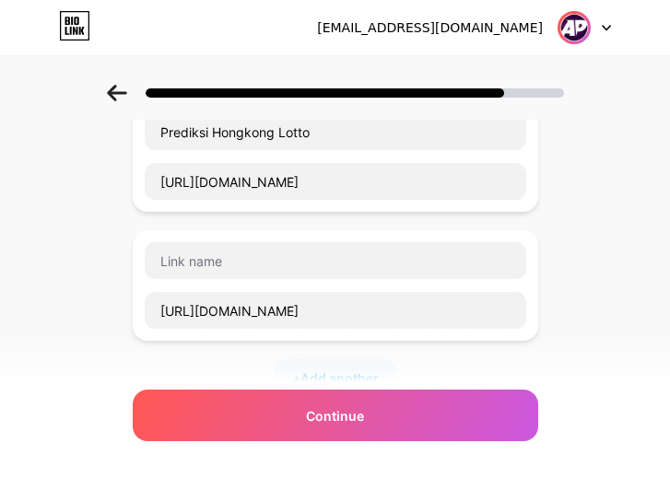
click at [246, 284] on div "https://t.ly/wa-anekaprediksi69" at bounding box center [335, 285] width 383 height 88
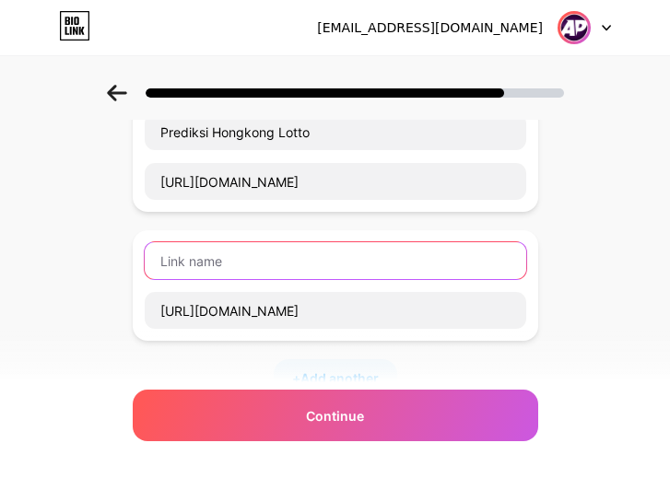
click at [246, 269] on input "text" at bounding box center [335, 260] width 381 height 37
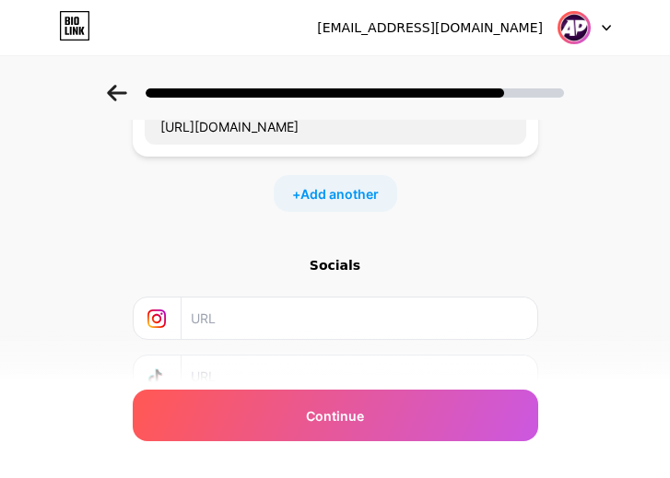
type input "Whatsapp"
click at [347, 211] on div "+ Add another" at bounding box center [335, 193] width 123 height 37
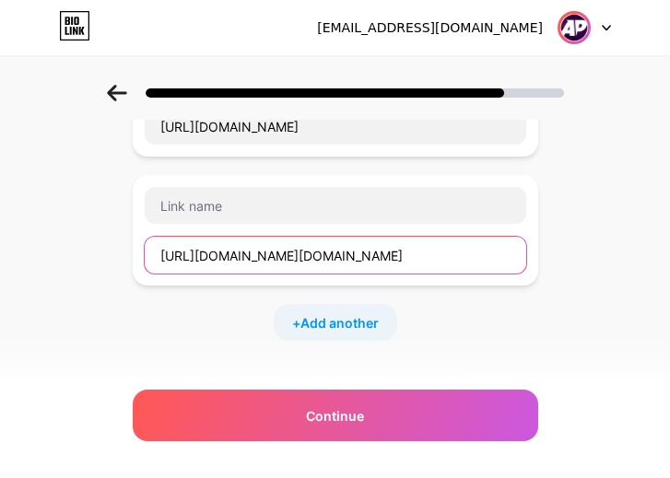
click at [376, 259] on input "https://t.me/Anekaprediksi?utm_medium=social&utm_source=heylink.me" at bounding box center [335, 255] width 381 height 37
drag, startPoint x: 329, startPoint y: 254, endPoint x: 616, endPoint y: 248, distance: 287.5
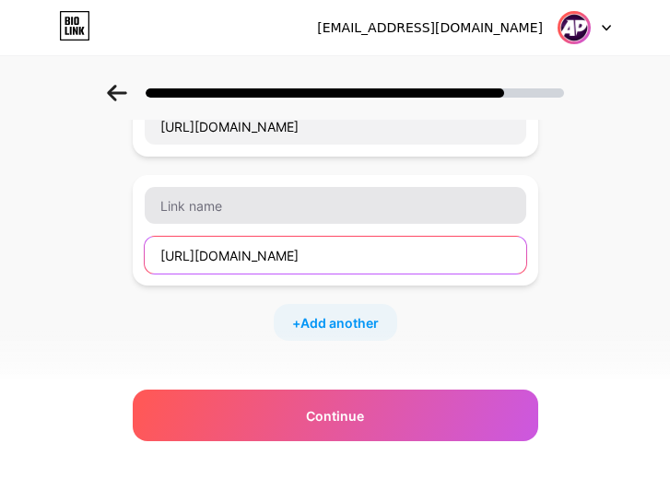
type input "https://t.me/Anekaprediksi"
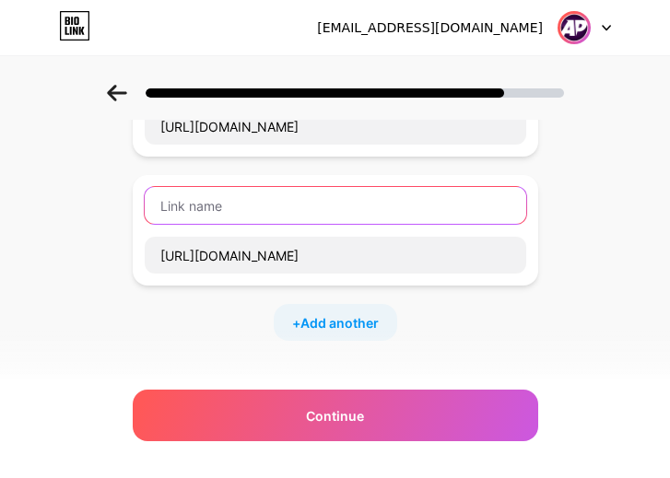
click at [266, 216] on input "text" at bounding box center [335, 205] width 381 height 37
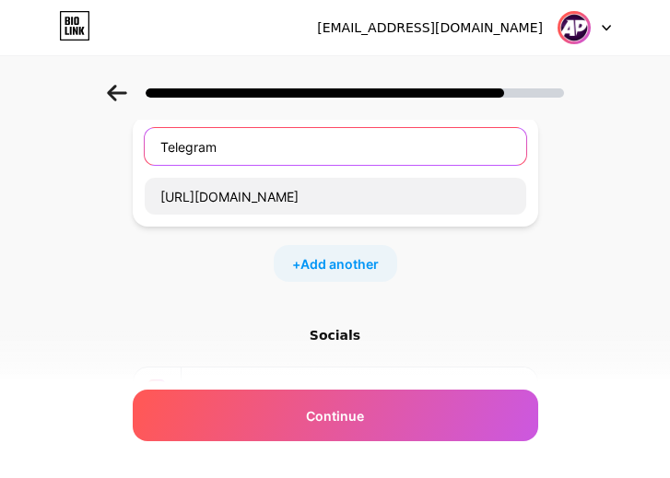
scroll to position [921, 0]
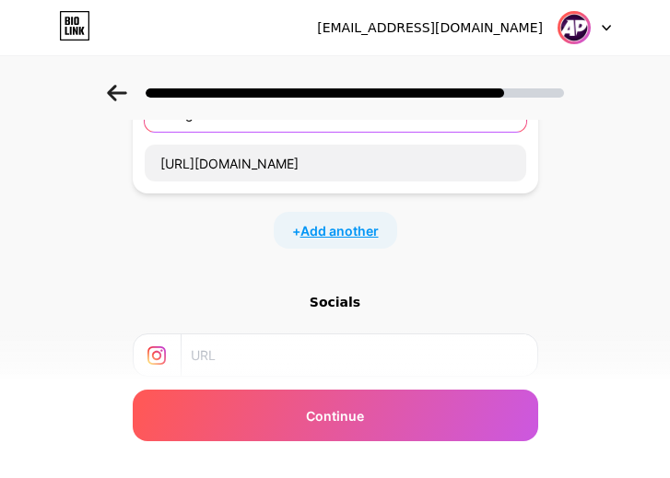
type input "Telegram"
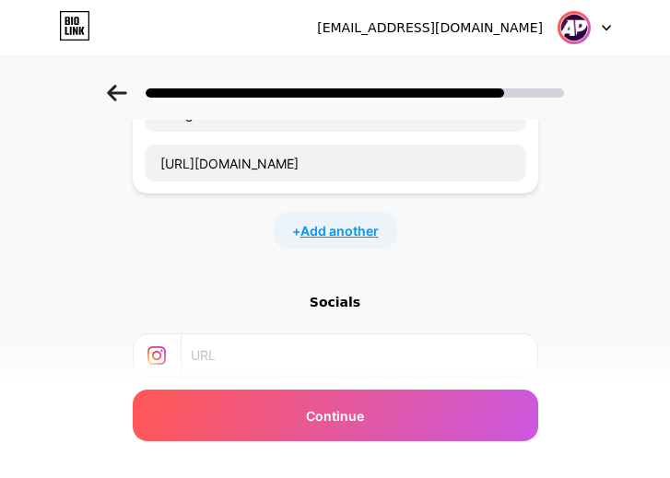
click at [368, 228] on span "Add another" at bounding box center [339, 230] width 78 height 19
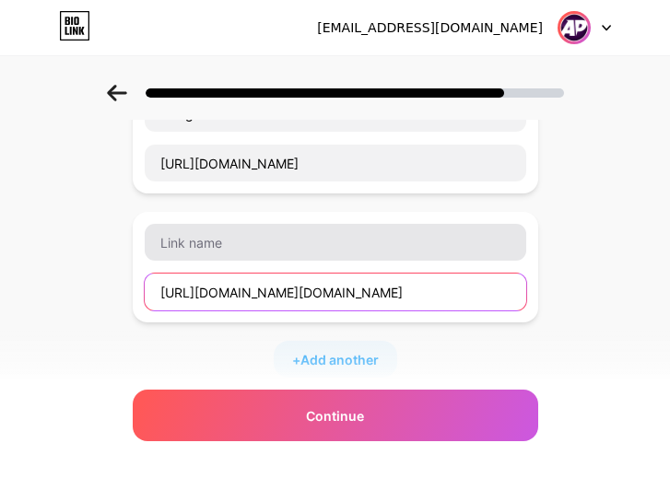
type input "https://www.facebook.com/anekaprediksi69/?utm_medium=social&utm_source=heylink.…"
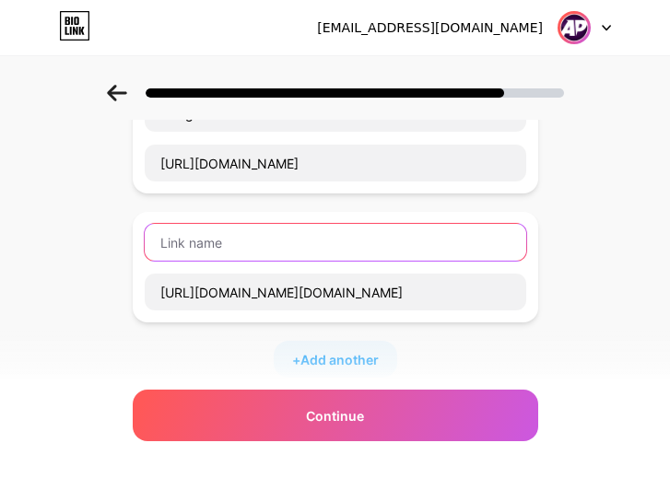
click at [286, 249] on input "text" at bounding box center [335, 242] width 381 height 37
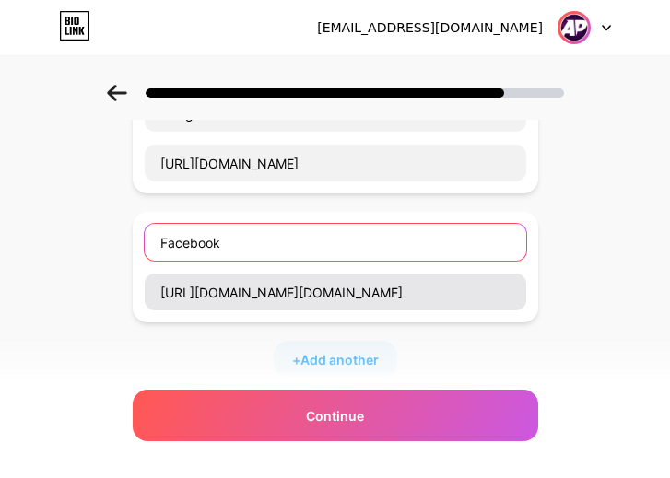
type input "Facebook"
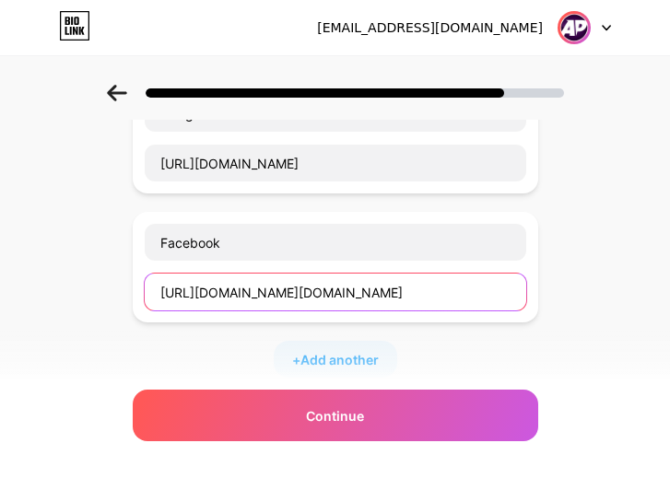
click at [398, 287] on input "https://www.facebook.com/anekaprediksi69/?utm_medium=social&utm_source=heylink.…" at bounding box center [335, 292] width 381 height 37
click at [437, 290] on input "https://www.facebook.com/anekaprediksi69/?utm_medium=social&utm_source=heylink.…" at bounding box center [335, 292] width 381 height 37
click at [440, 294] on input "https://www.facebook.com/anekaprediksi69/?utm_medium=social&utm_source=heylink.…" at bounding box center [335, 292] width 381 height 37
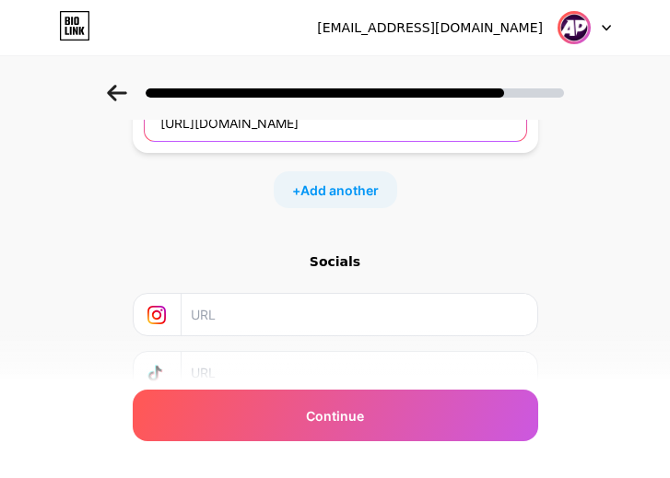
scroll to position [1105, 0]
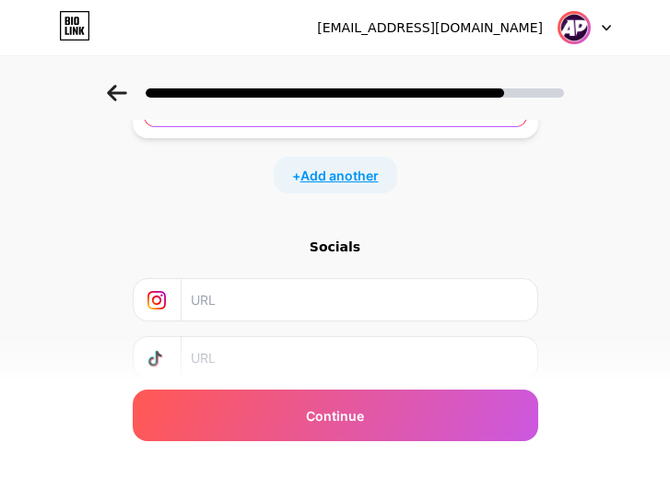
type input "https://www.facebook.com/anekaprediksi69/"
click at [377, 183] on span "Add another" at bounding box center [339, 175] width 78 height 19
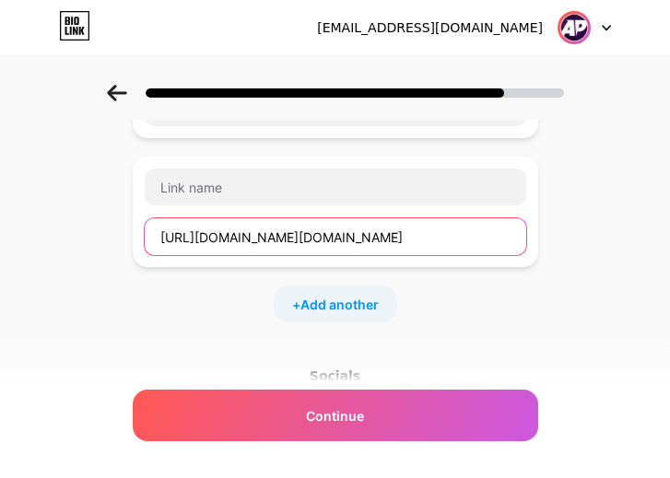
click at [443, 237] on input "https://id.pinterest.com/anekaprediksi69/?utm_medium=social&utm_source=heylink.…" at bounding box center [335, 236] width 381 height 37
drag, startPoint x: 416, startPoint y: 235, endPoint x: 520, endPoint y: 231, distance: 103.2
click at [243, 237] on input "https://id.pinterest.com/anekaprediksi69/?utm_medium=social&utm_source=heylink.…" at bounding box center [335, 236] width 381 height 37
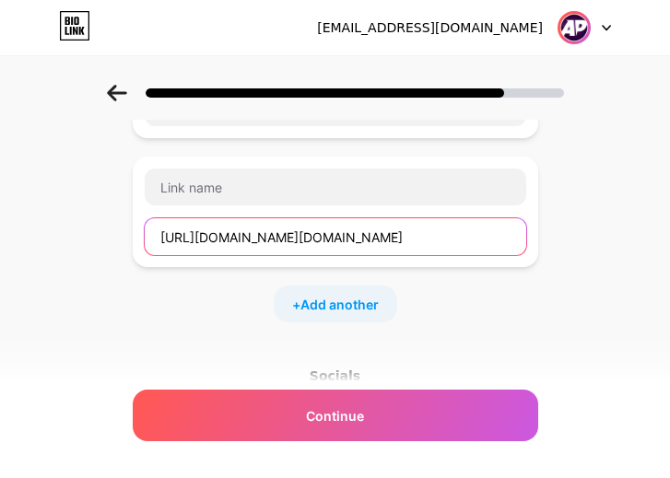
drag, startPoint x: 235, startPoint y: 232, endPoint x: 592, endPoint y: 233, distance: 357.4
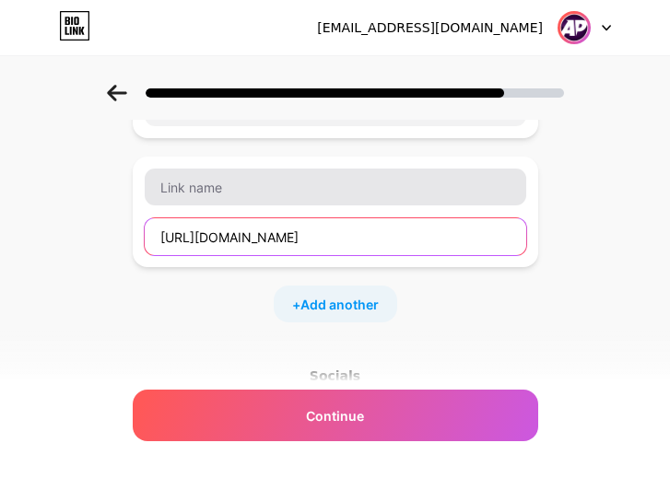
type input "https://id.pinterest.com/anekaprediksi69/"
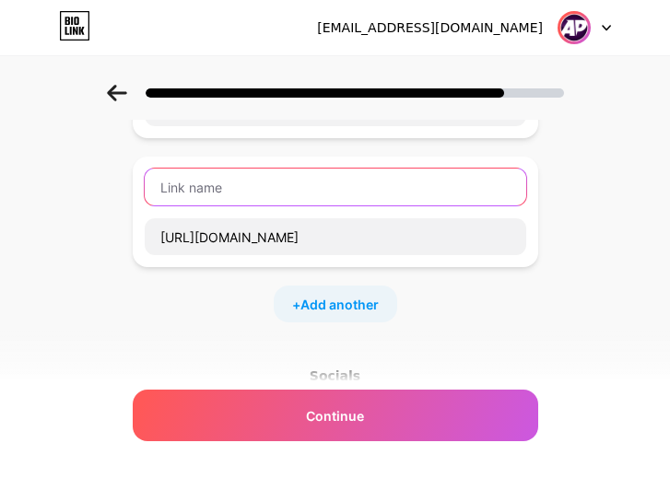
click at [384, 193] on input "text" at bounding box center [335, 187] width 381 height 37
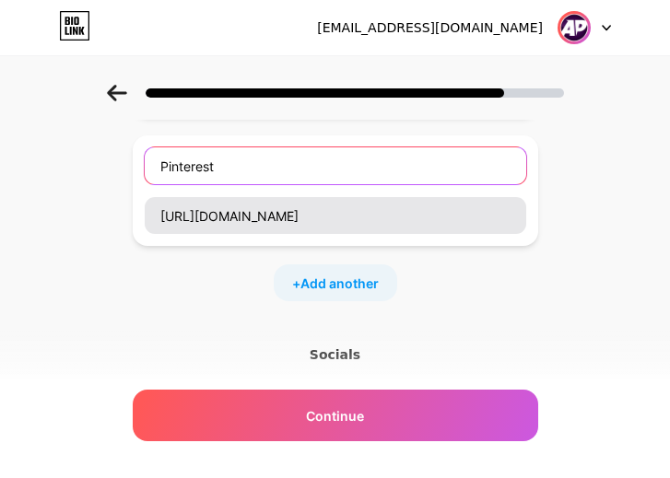
scroll to position [1198, 0]
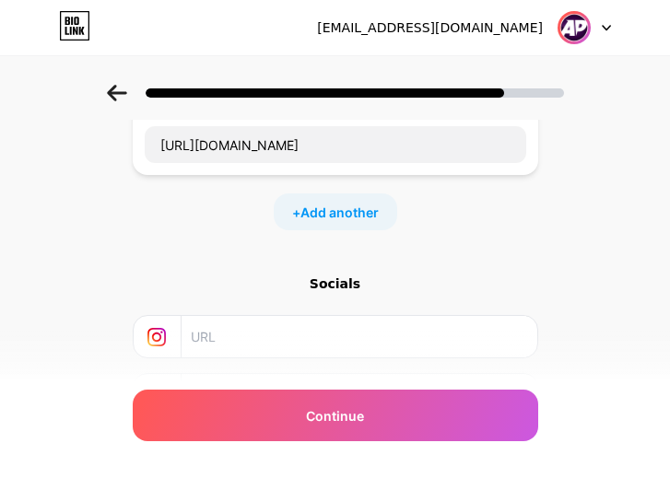
type input "Pinterest"
click at [370, 228] on div "+ Add another" at bounding box center [335, 211] width 123 height 37
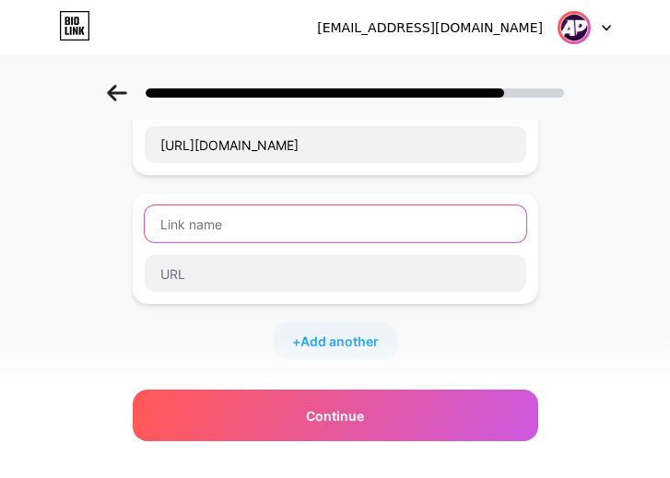
click at [342, 220] on input "text" at bounding box center [335, 223] width 381 height 37
type input "v"
type input "x.com"
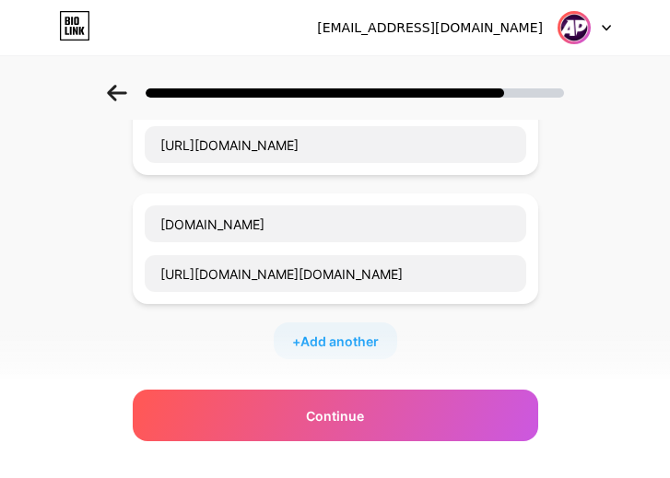
click at [403, 294] on div "x.com https://x.com/anekaprediksi69?utm_medium=social&utm_source=heylink.me" at bounding box center [335, 248] width 405 height 111
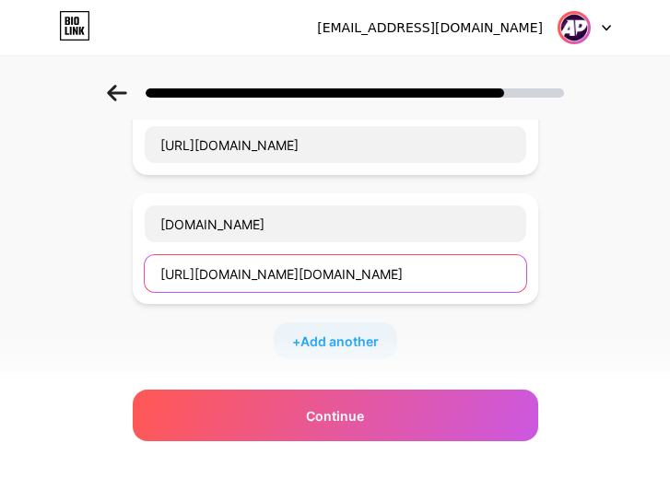
scroll to position [1198, 14]
drag, startPoint x: 354, startPoint y: 276, endPoint x: 733, endPoint y: 300, distance: 380.3
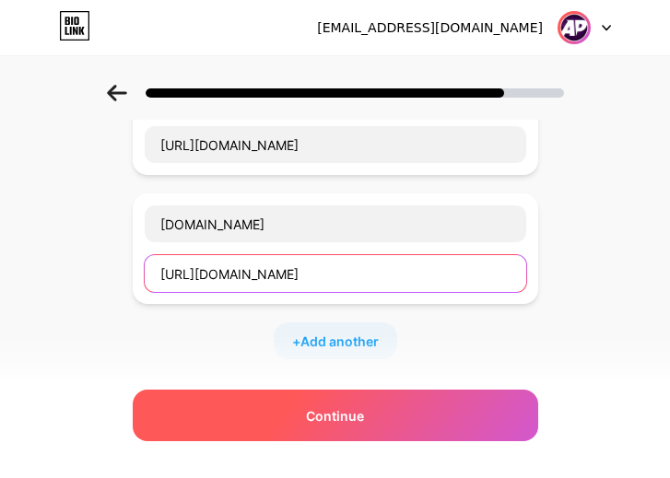
type input "https://x.com/anekaprediksi69"
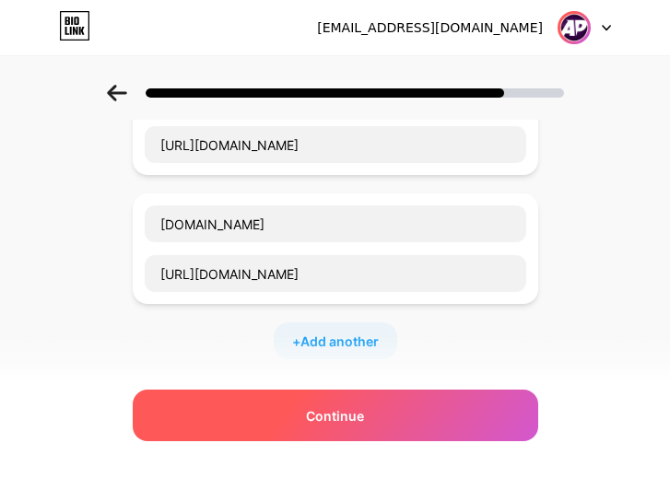
click at [404, 416] on div "Continue" at bounding box center [335, 416] width 405 height 52
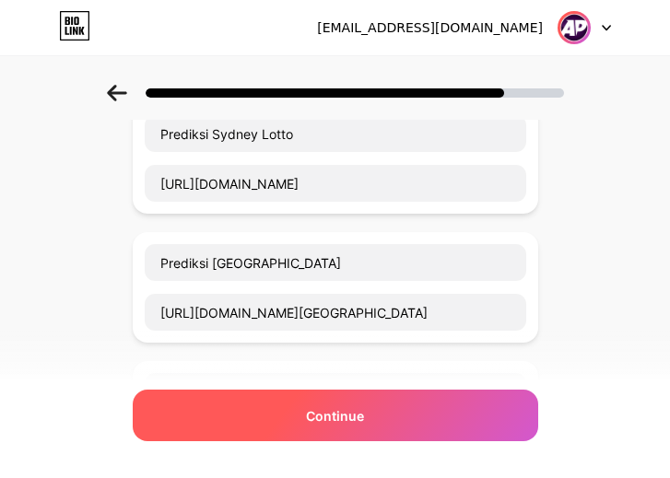
scroll to position [184, 14]
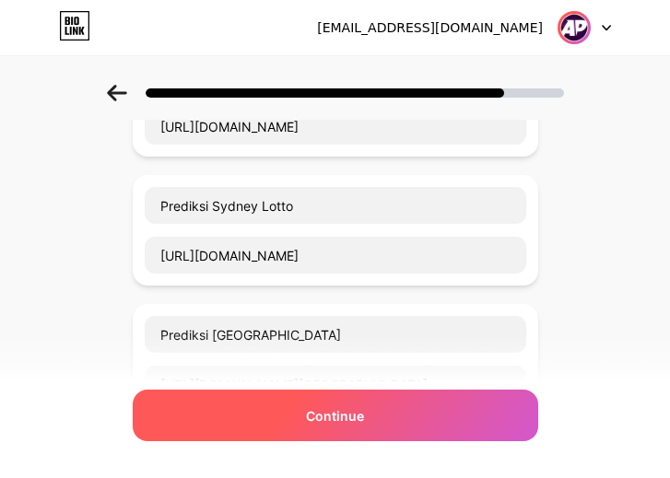
click at [335, 419] on span "Continue" at bounding box center [335, 415] width 58 height 19
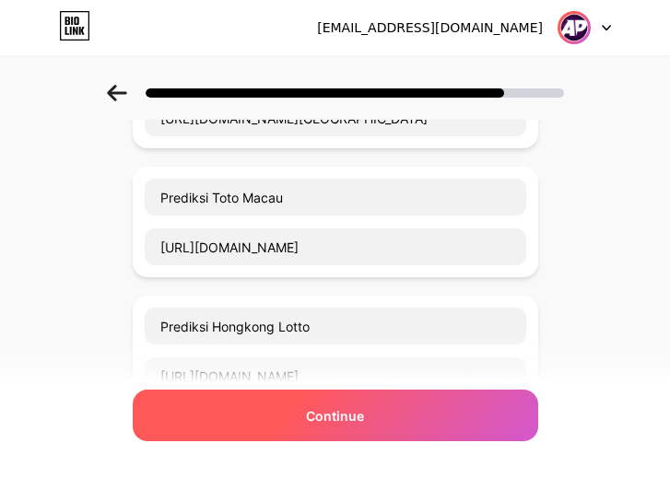
scroll to position [461, 14]
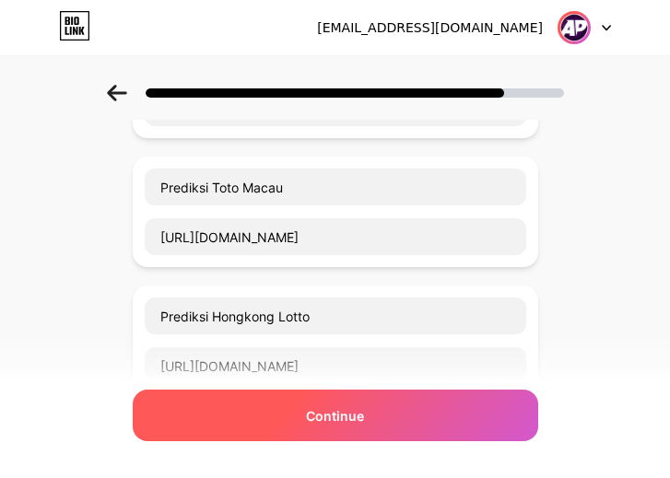
click at [341, 406] on span "Continue" at bounding box center [335, 415] width 58 height 19
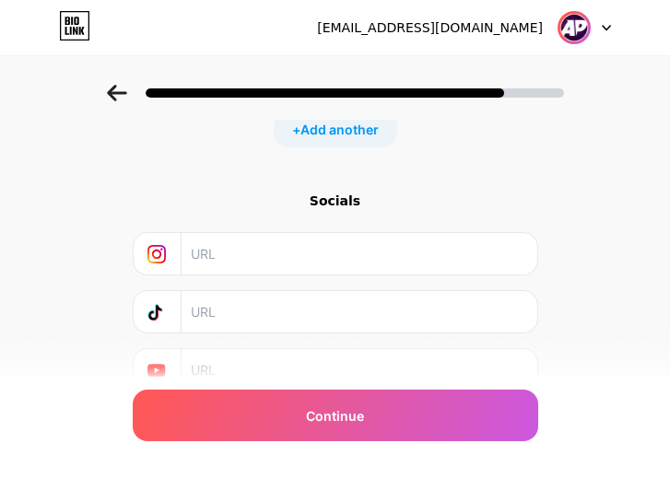
scroll to position [1212, 14]
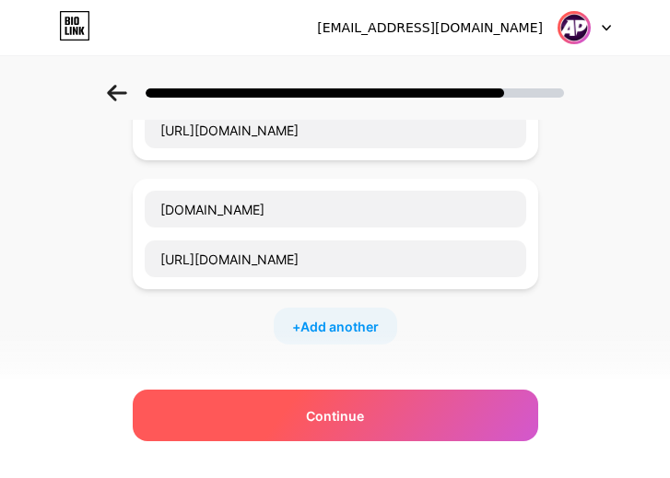
click at [340, 408] on span "Continue" at bounding box center [335, 415] width 58 height 19
click at [340, 404] on div "Continue" at bounding box center [335, 416] width 405 height 52
click at [338, 403] on div "Continue" at bounding box center [335, 416] width 405 height 52
click at [337, 403] on div "Continue" at bounding box center [335, 416] width 405 height 52
click at [374, 416] on div "Continue" at bounding box center [335, 416] width 405 height 52
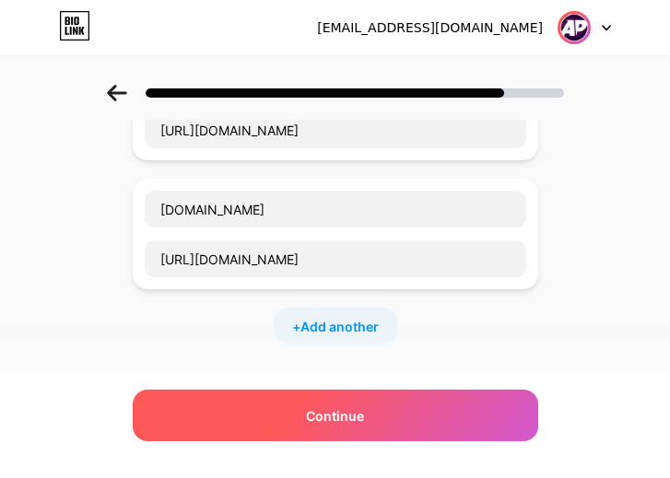
click at [374, 416] on div "Continue" at bounding box center [335, 416] width 405 height 52
click at [372, 416] on div "Continue" at bounding box center [335, 416] width 405 height 52
click at [356, 415] on span "Continue" at bounding box center [335, 415] width 58 height 19
click at [355, 415] on span "Continue" at bounding box center [335, 415] width 58 height 19
click at [354, 415] on span "Continue" at bounding box center [335, 415] width 58 height 19
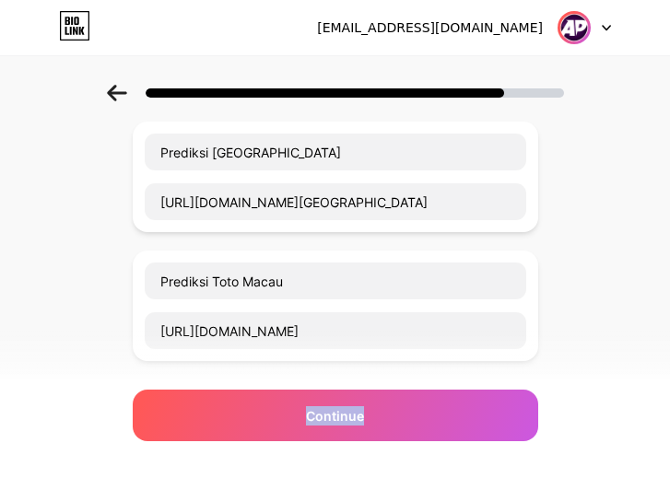
scroll to position [368, 14]
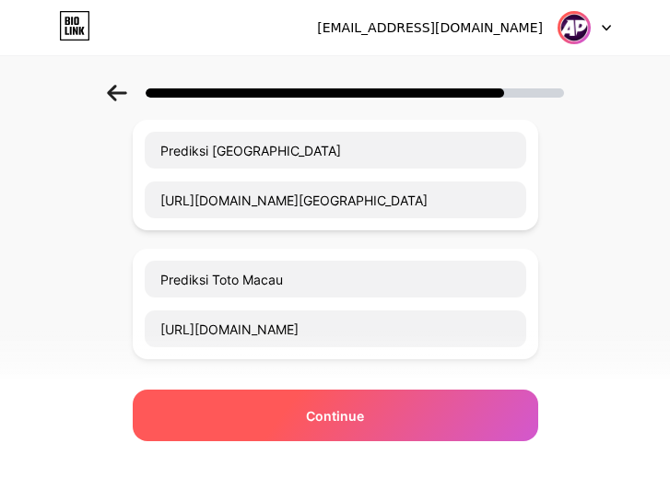
click at [375, 395] on div "Continue" at bounding box center [335, 416] width 405 height 52
click at [369, 403] on div "Continue" at bounding box center [335, 416] width 405 height 52
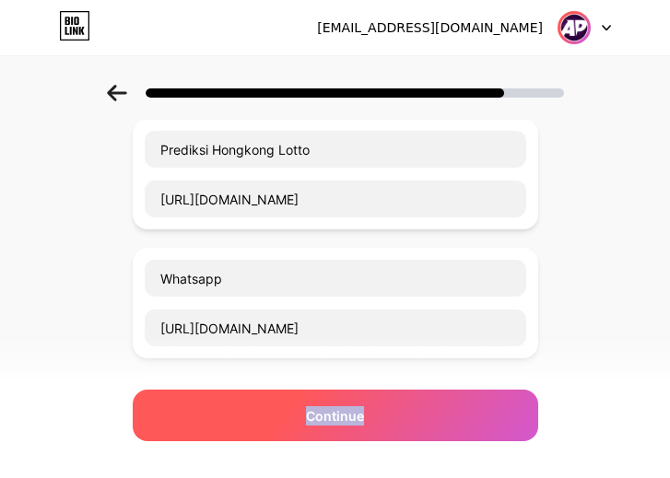
scroll to position [737, 14]
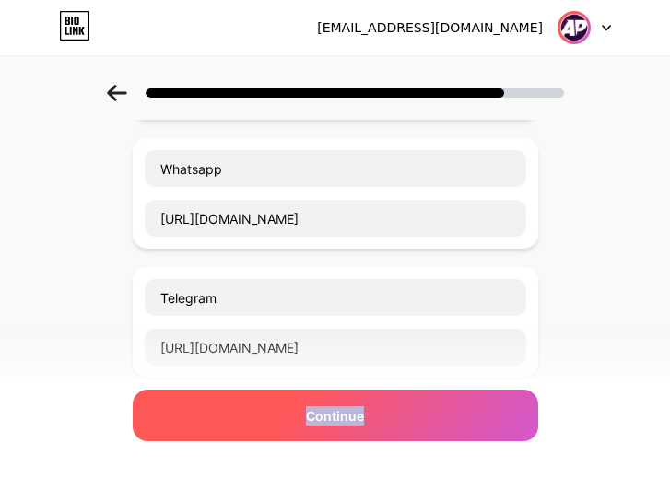
click at [306, 423] on div "Continue" at bounding box center [335, 416] width 405 height 52
click at [302, 403] on div "Continue" at bounding box center [335, 416] width 405 height 52
click at [303, 403] on div "Continue" at bounding box center [335, 416] width 405 height 52
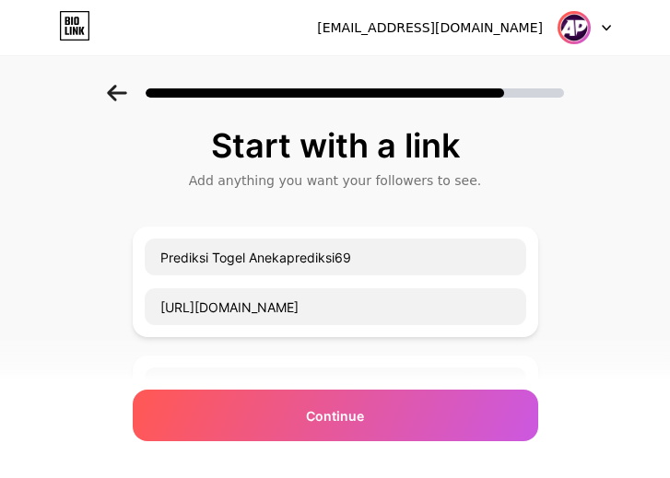
scroll to position [0, 14]
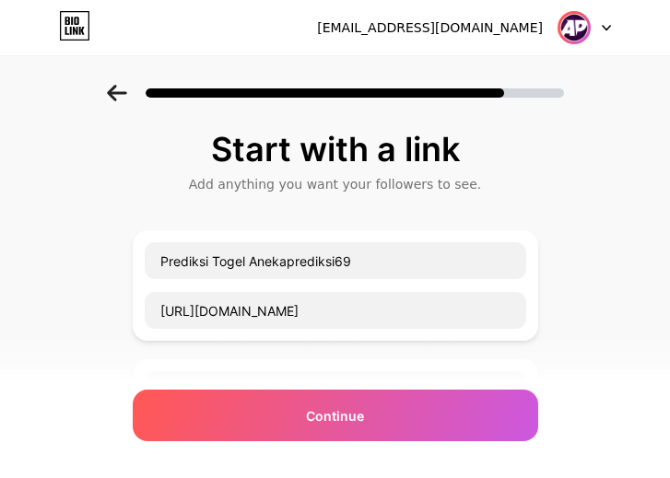
click at [134, 96] on div at bounding box center [335, 93] width 457 height 17
click at [126, 93] on icon at bounding box center [116, 93] width 19 height 17
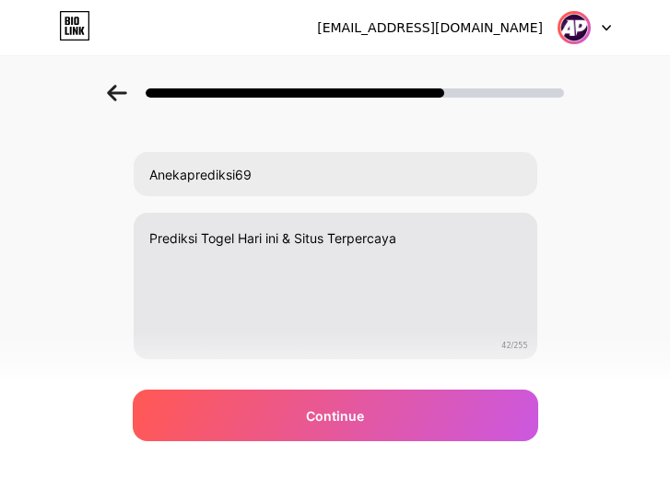
scroll to position [101, 0]
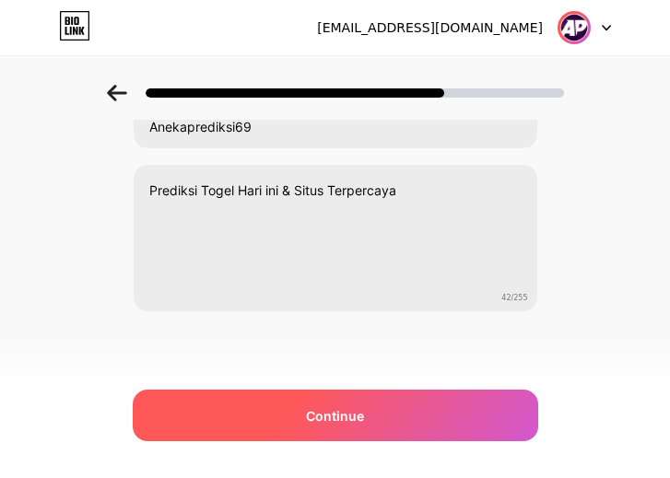
click at [371, 412] on div "Continue" at bounding box center [335, 416] width 405 height 52
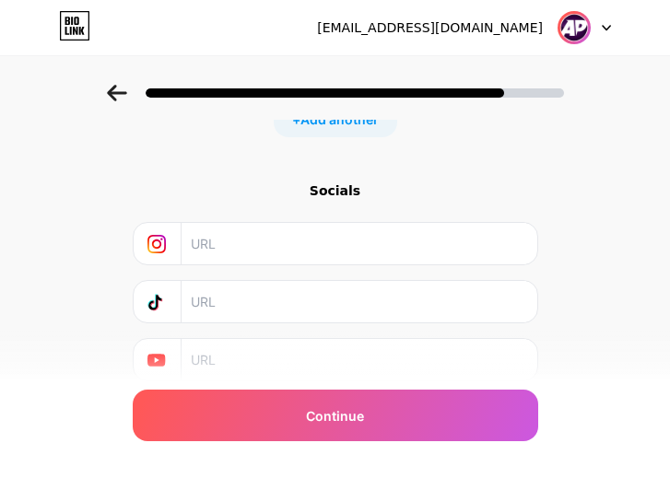
scroll to position [276, 0]
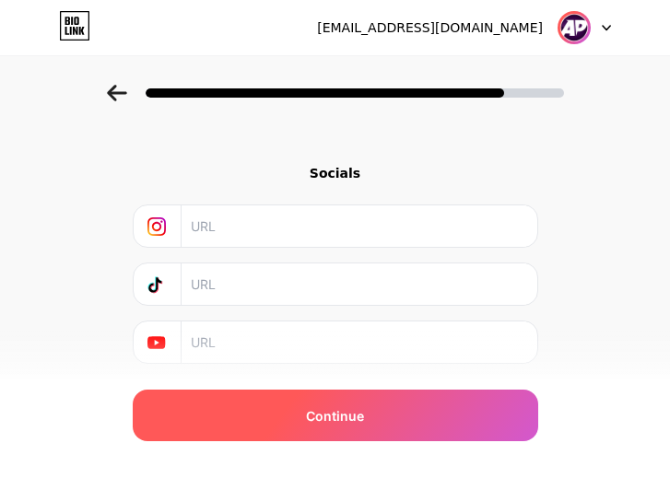
click at [350, 413] on span "Continue" at bounding box center [335, 415] width 58 height 19
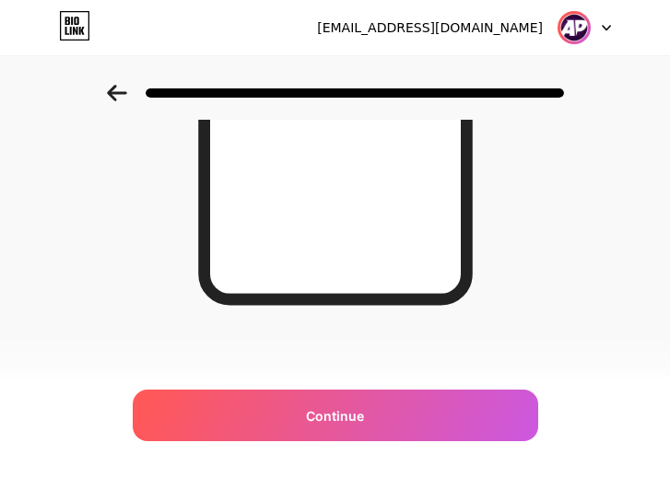
scroll to position [448, 0]
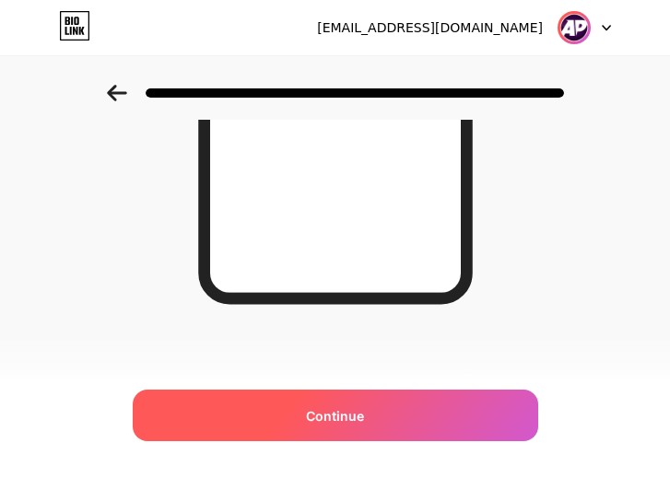
click at [333, 407] on span "Continue" at bounding box center [335, 415] width 58 height 19
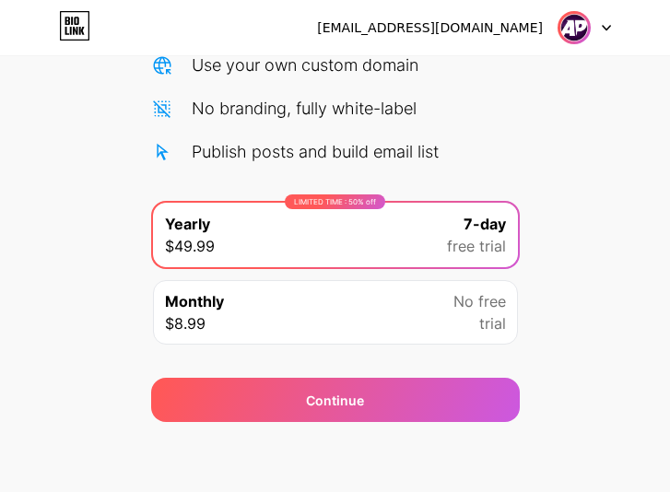
scroll to position [250, 0]
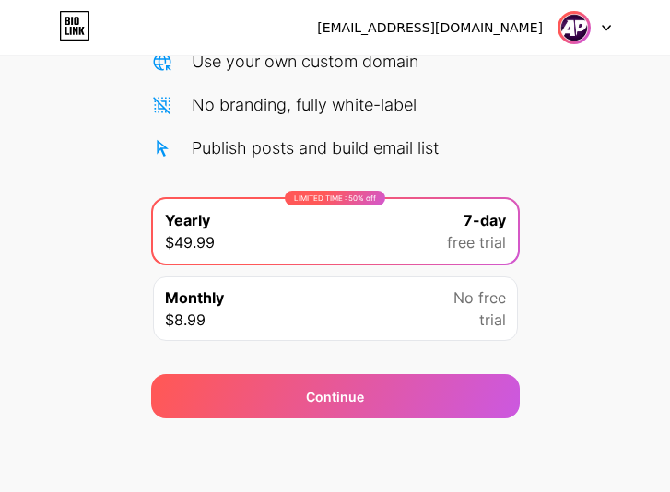
click at [588, 41] on span at bounding box center [573, 27] width 35 height 35
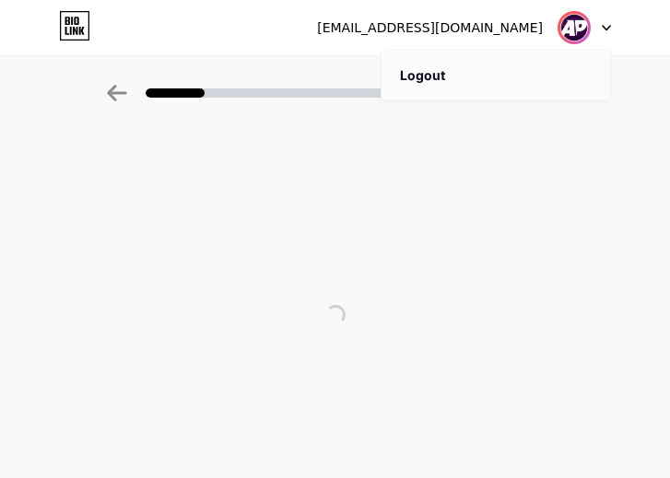
click at [435, 81] on li "Logout" at bounding box center [495, 76] width 228 height 50
click at [410, 86] on li "Logout" at bounding box center [495, 76] width 228 height 50
click at [411, 76] on li "Logout" at bounding box center [495, 76] width 228 height 50
